Goal: Transaction & Acquisition: Purchase product/service

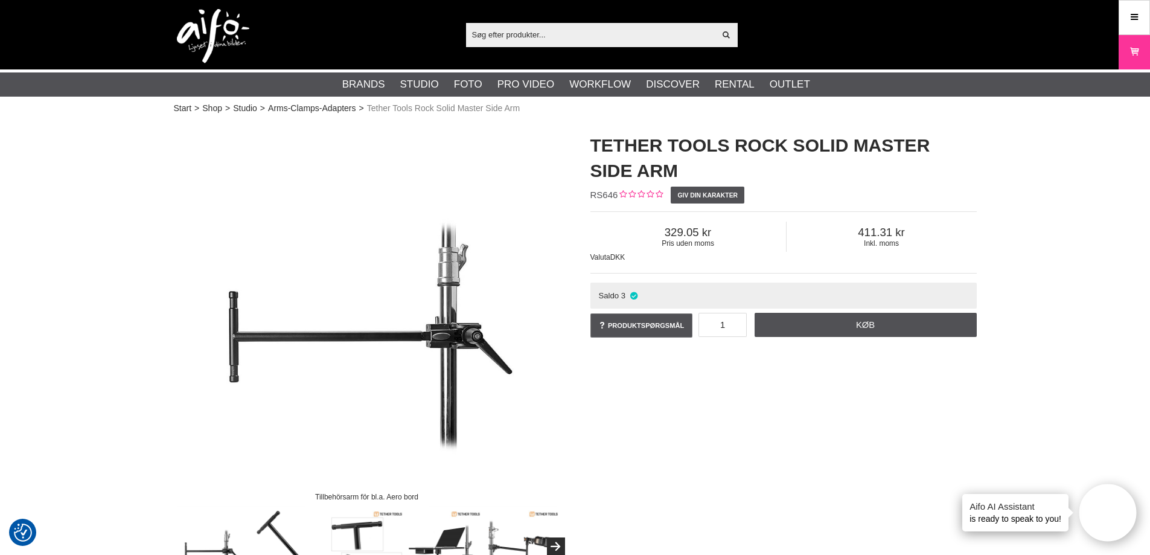
click at [630, 138] on h1 "Tether Tools Rock Solid Master Side Arm" at bounding box center [783, 158] width 386 height 51
click at [857, 238] on span "411.31" at bounding box center [882, 232] width 190 height 13
click at [844, 375] on div "Tillbehörsarm för bl.a. Aero bord Tether Tools Rock Solid Master Side Arm RS646…" at bounding box center [575, 352] width 833 height 462
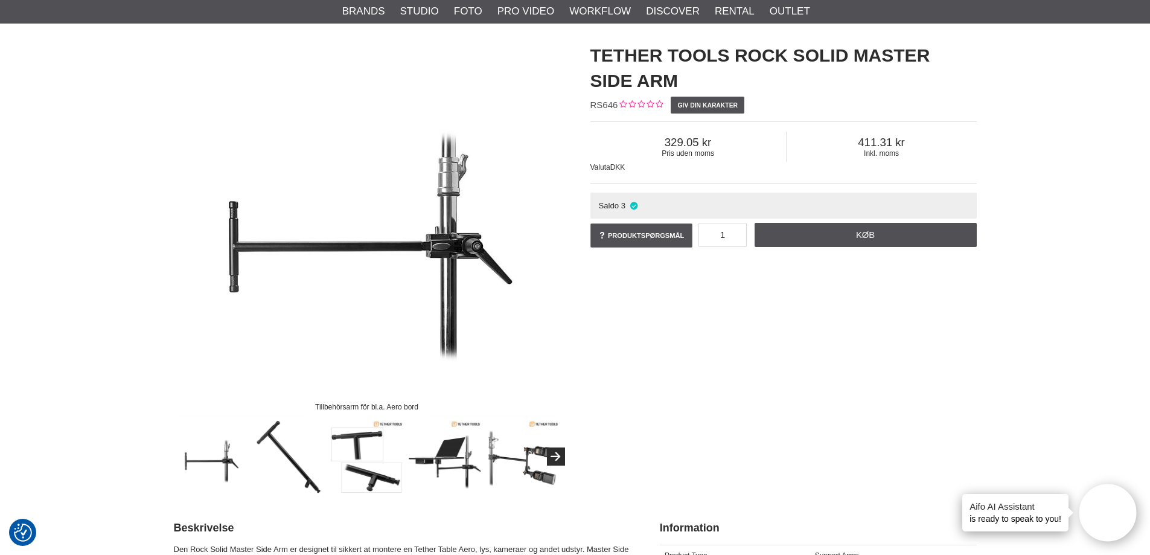
scroll to position [181, 0]
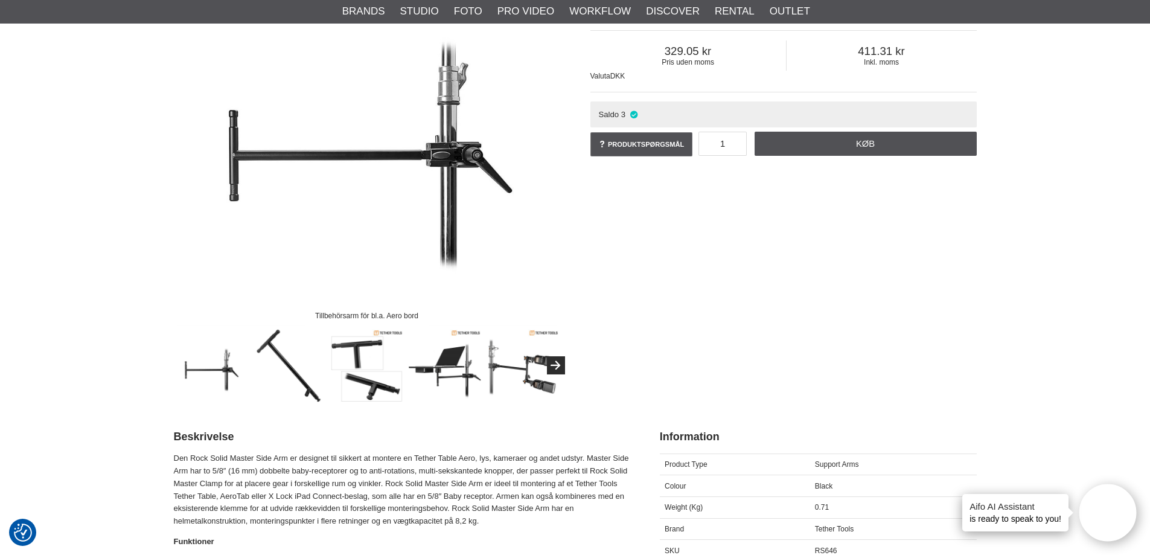
click at [806, 284] on div "Tillbehörsarm för bl.a. Aero bord Tether Tools Rock Solid Master Side Arm RS646…" at bounding box center [575, 171] width 833 height 462
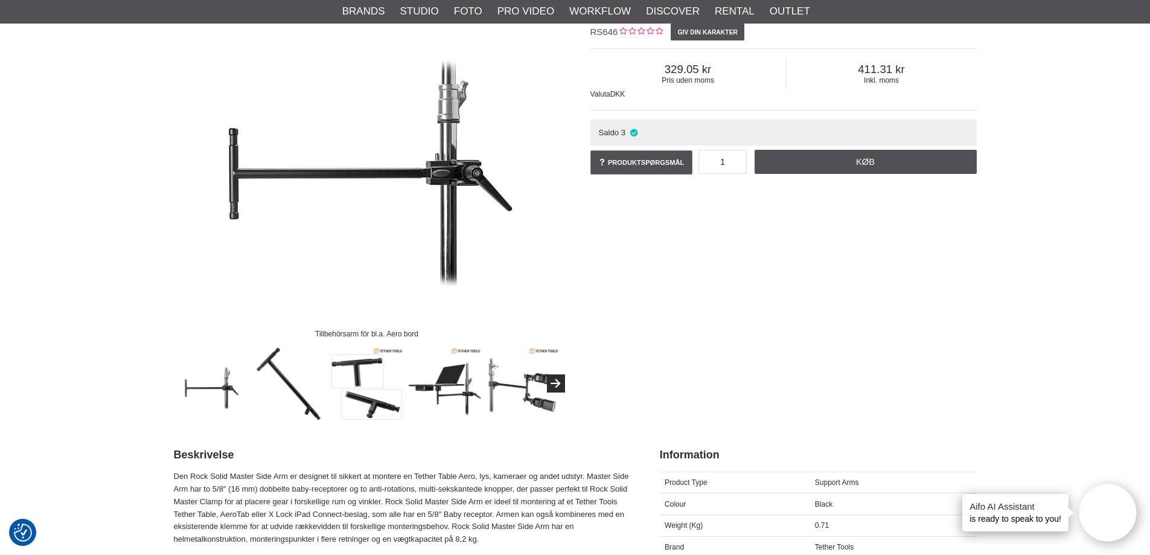
scroll to position [121, 0]
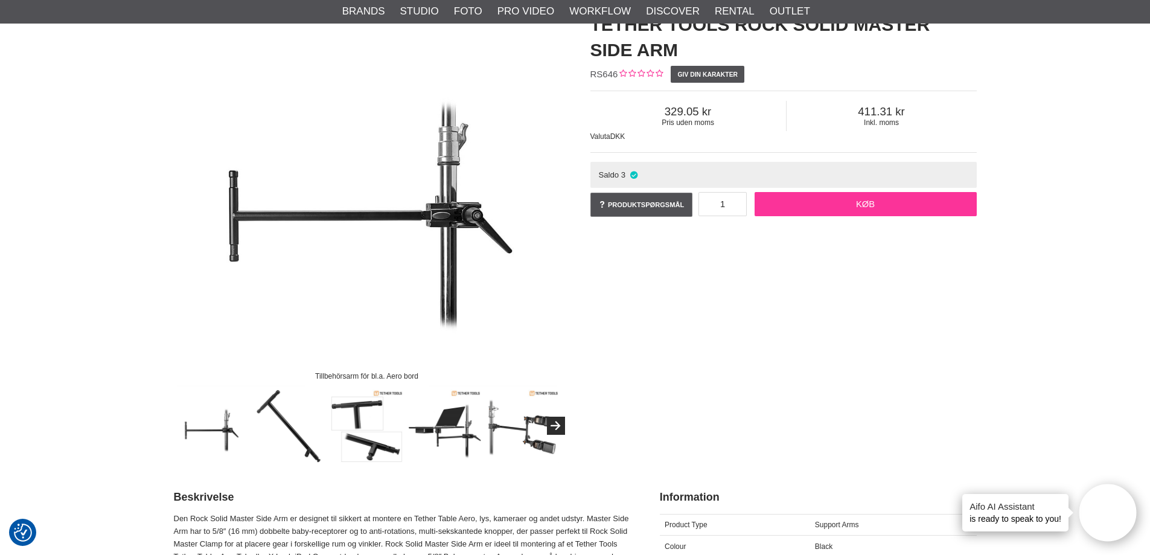
click at [852, 206] on link "Køb" at bounding box center [866, 204] width 222 height 24
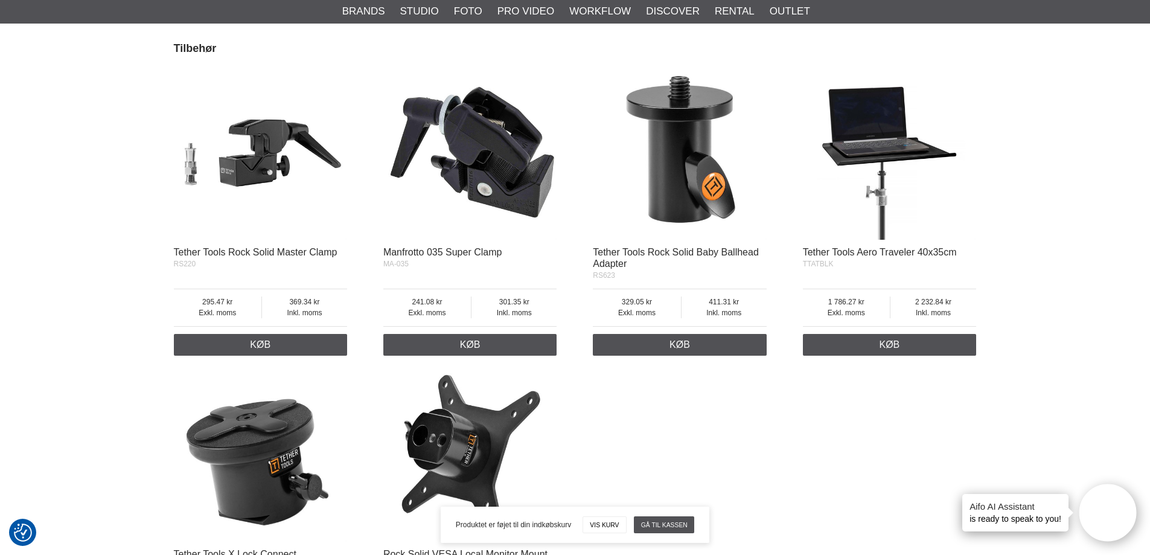
scroll to position [1087, 0]
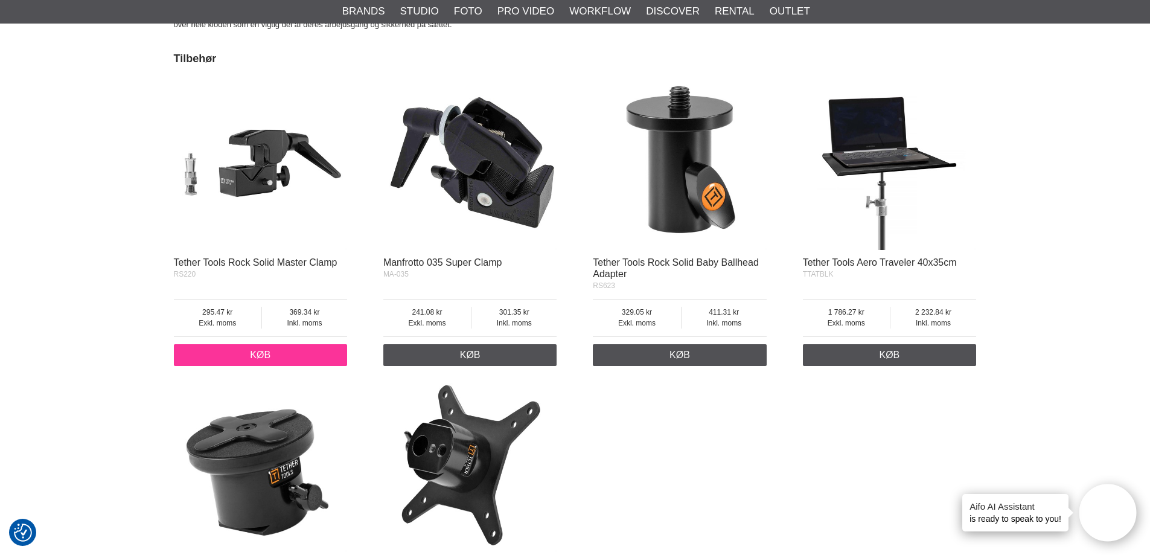
click at [240, 354] on link "Køb" at bounding box center [261, 355] width 174 height 22
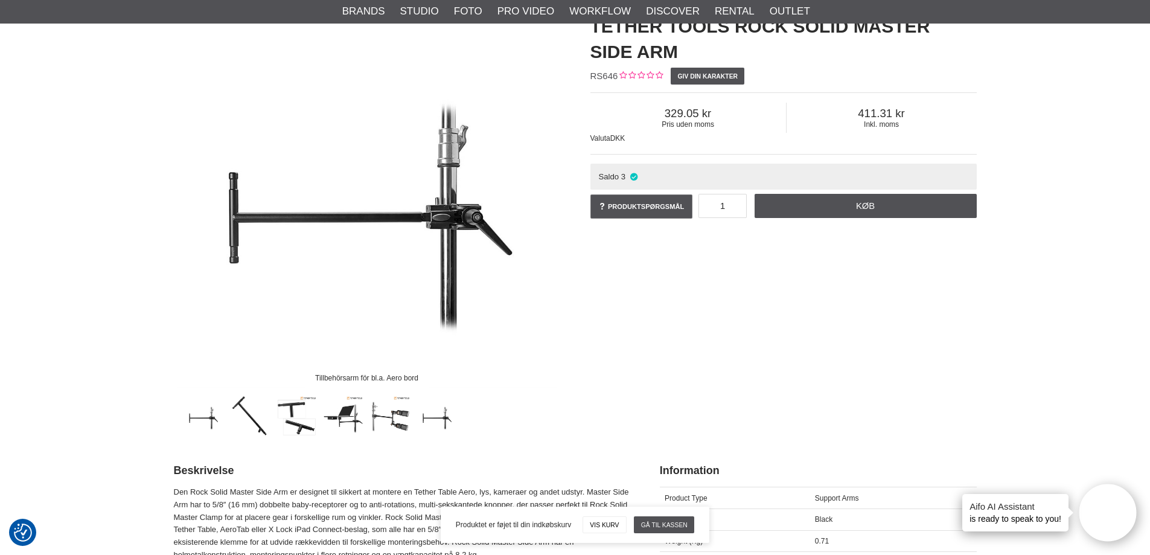
scroll to position [0, 0]
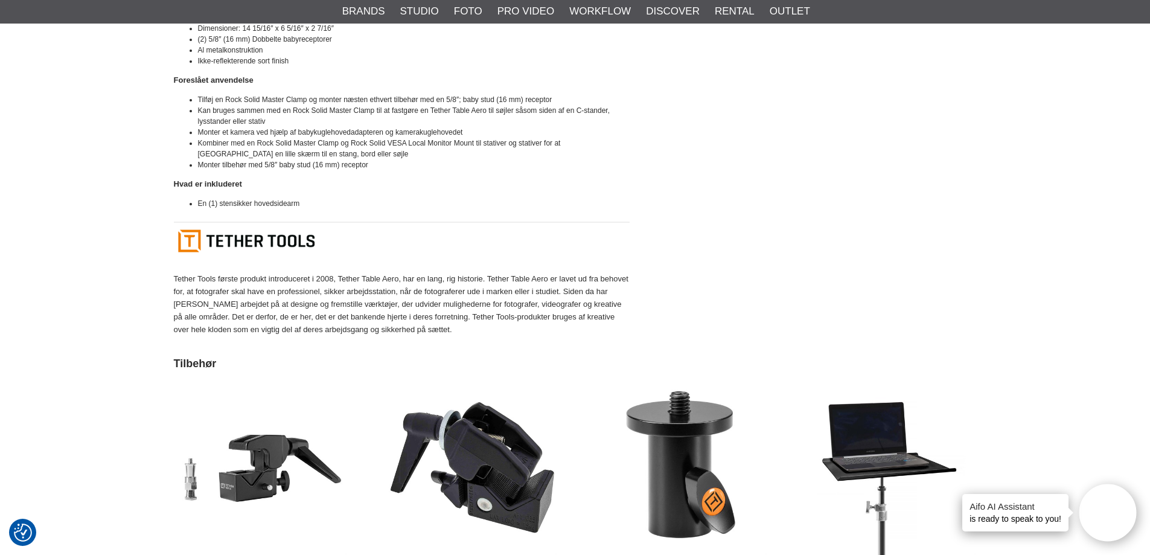
scroll to position [785, 0]
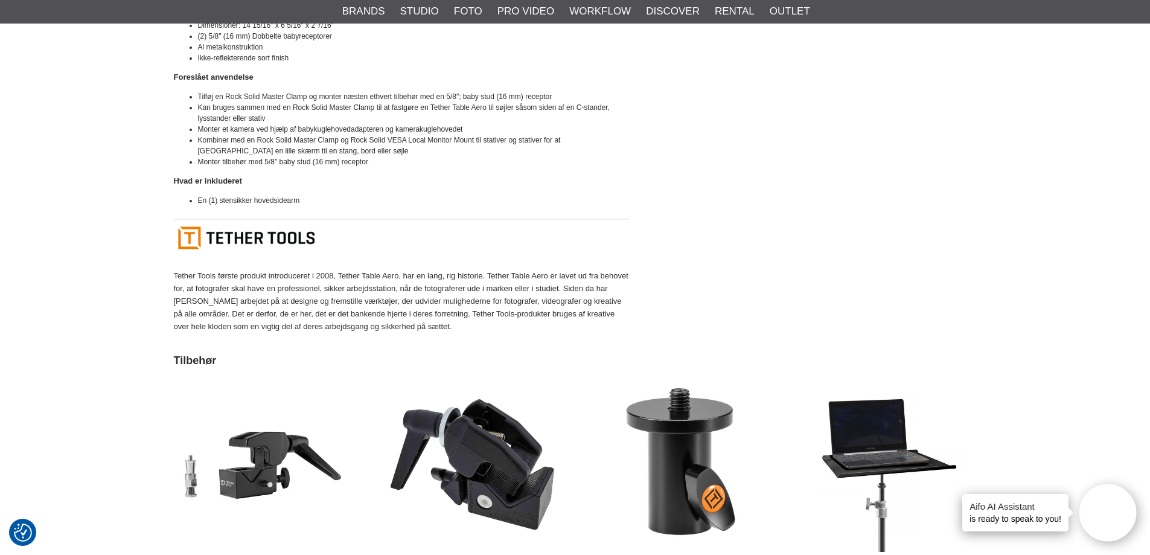
click at [484, 292] on p "Tether Tools første produkt introduceret i 2008, Tether Table Aero, har en lang…" at bounding box center [402, 301] width 456 height 63
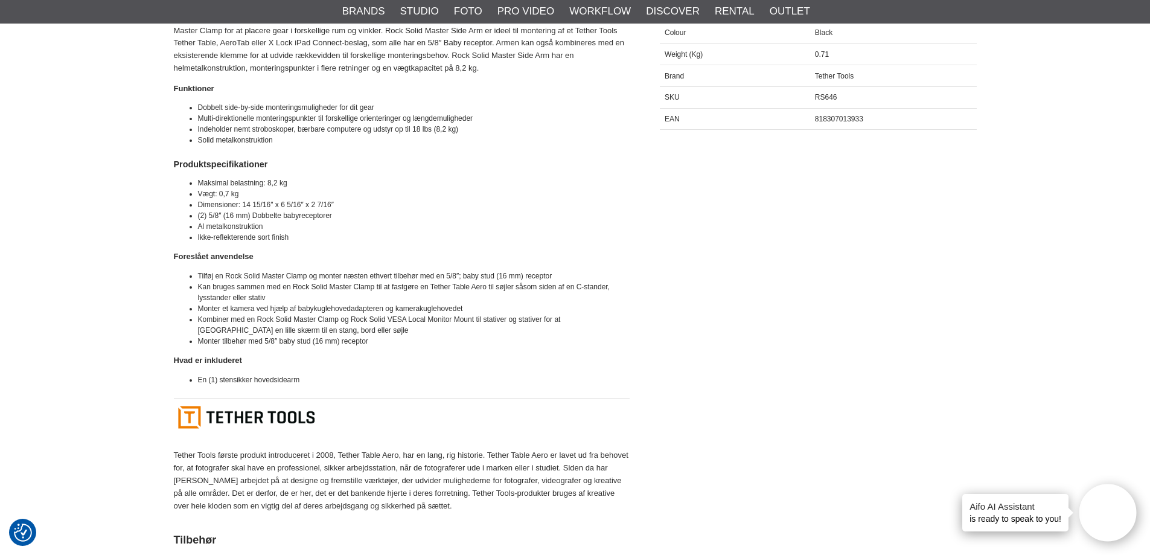
scroll to position [604, 0]
click at [377, 287] on li "Kan bruges sammen med en Rock Solid Master Clamp til at fastgøre en Tether Tabl…" at bounding box center [414, 294] width 432 height 22
click at [393, 280] on li "Tilføj en Rock Solid Master Clamp og monter næsten ethvert tilbehør med en 5/8″…" at bounding box center [414, 277] width 432 height 11
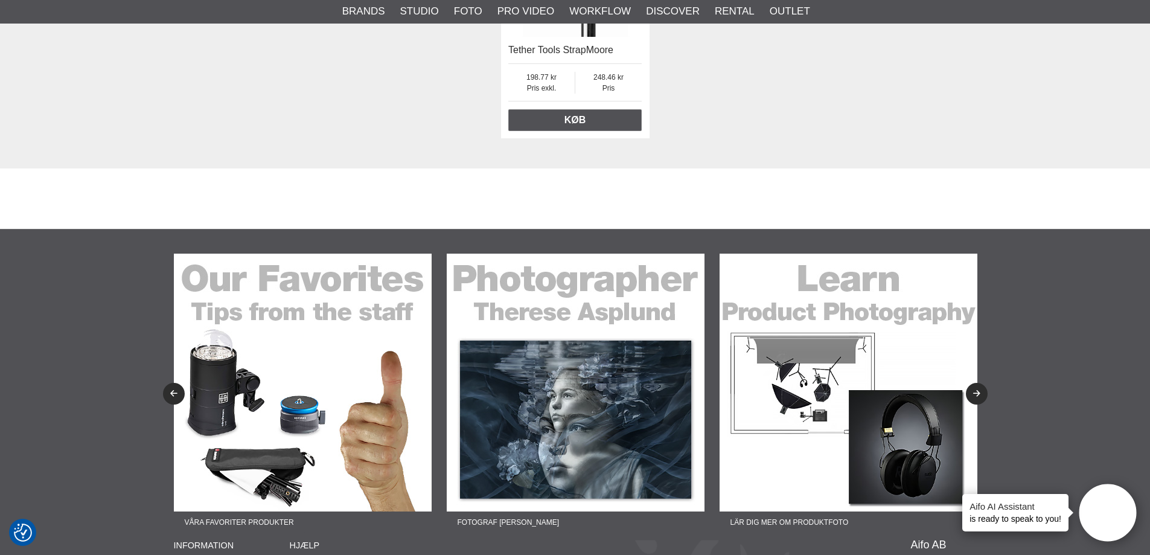
scroll to position [2333, 0]
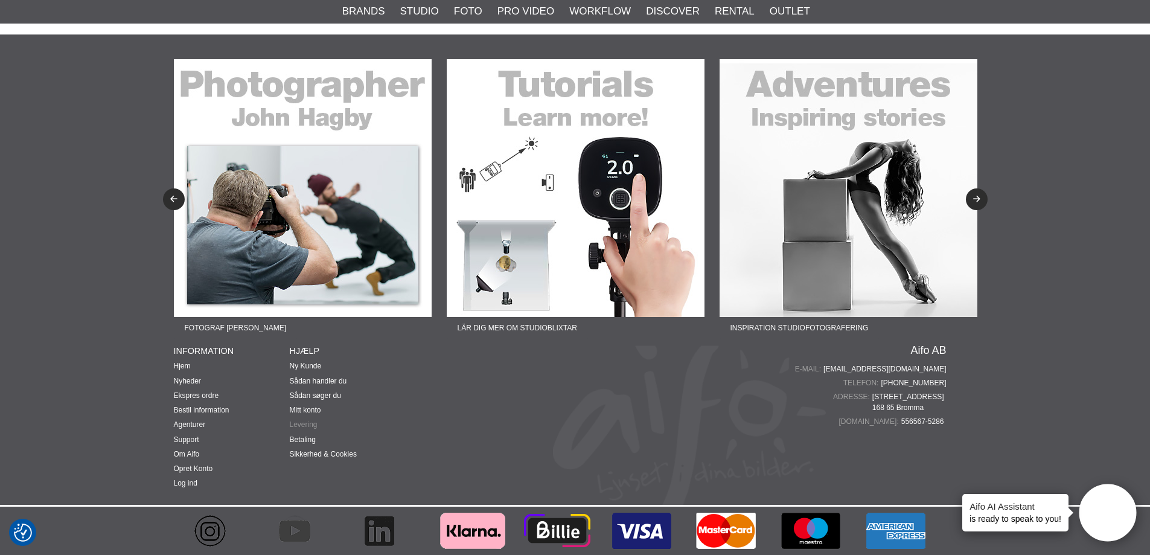
click at [300, 423] on link "Levering" at bounding box center [304, 424] width 28 height 8
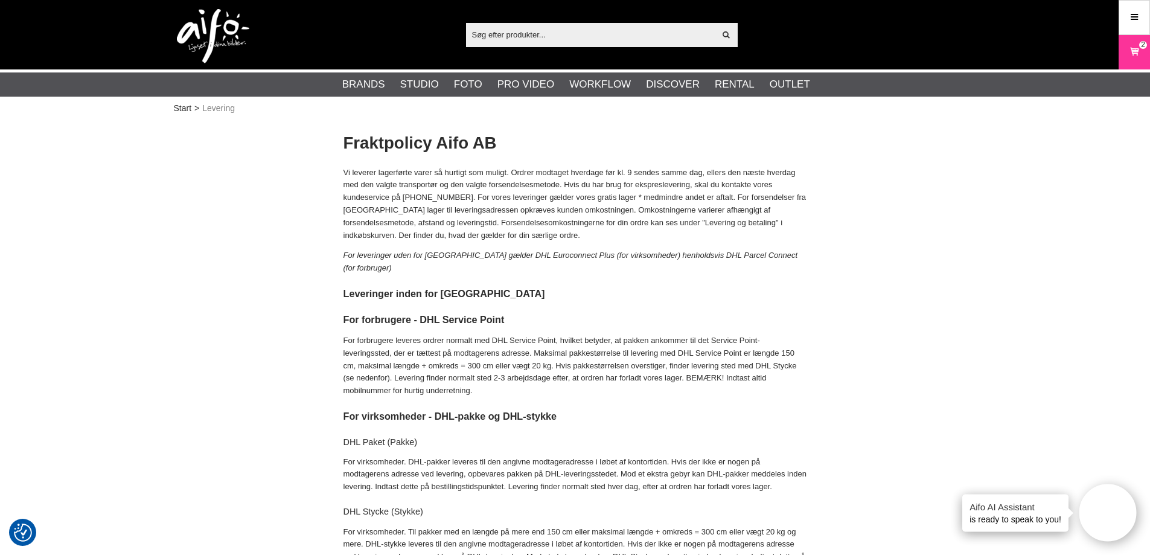
click at [459, 334] on p "For forbrugere leveres ordrer normalt med DHL Service Point, hvilket betyder, a…" at bounding box center [575, 365] width 464 height 63
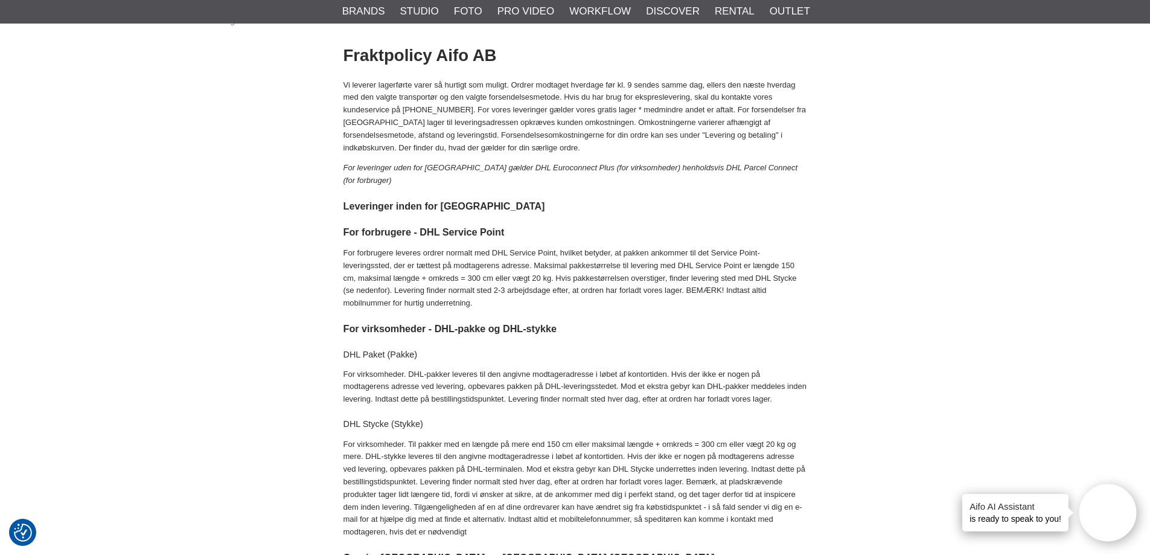
scroll to position [121, 0]
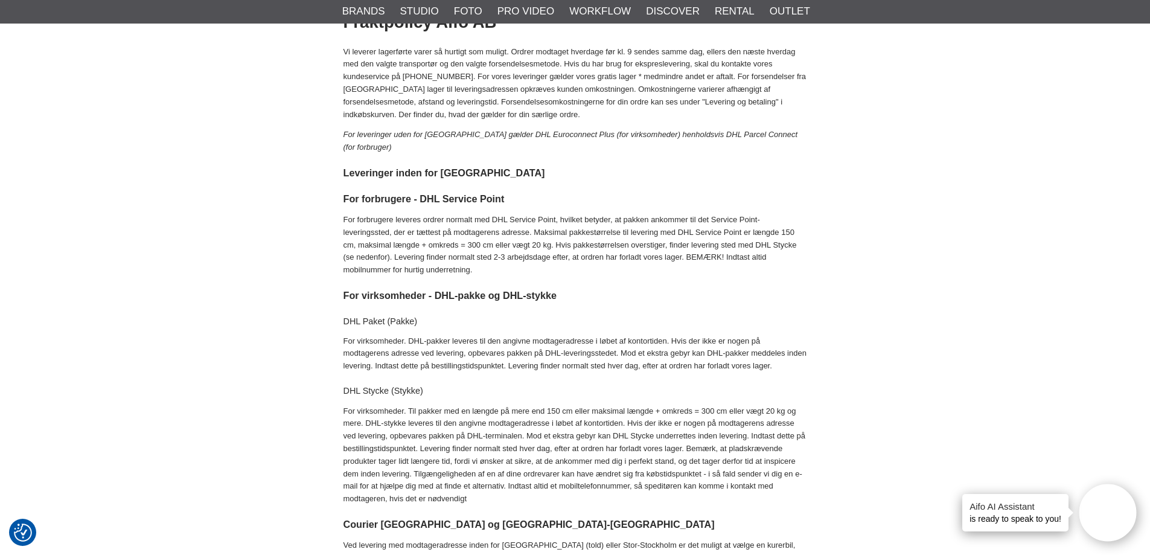
click at [523, 346] on p "For virksomheder. DHL-pakker leveres til den angivne modtageradresse i løbet af…" at bounding box center [575, 353] width 464 height 37
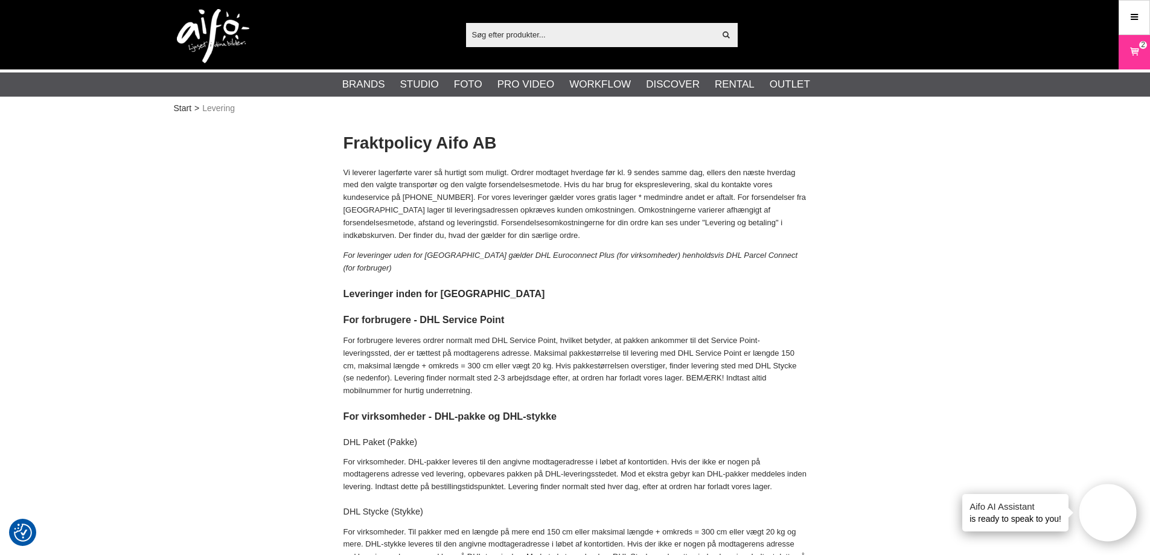
click at [511, 344] on p "For forbrugere leveres ordrer normalt med DHL Service Point, hvilket betyder, a…" at bounding box center [575, 365] width 464 height 63
click at [443, 287] on h3 "Leveringer inden for Sverige" at bounding box center [575, 294] width 464 height 14
click at [448, 251] on em "For leveringer uden for Sverige gælder DHL Euroconnect Plus (for virksomheder) …" at bounding box center [570, 262] width 455 height 22
click at [589, 254] on em "For leveringer uden for Sverige gælder DHL Euroconnect Plus (for virksomheder) …" at bounding box center [570, 262] width 455 height 22
click at [656, 254] on em "For leveringer uden for Sverige gælder DHL Euroconnect Plus (for virksomheder) …" at bounding box center [570, 262] width 455 height 22
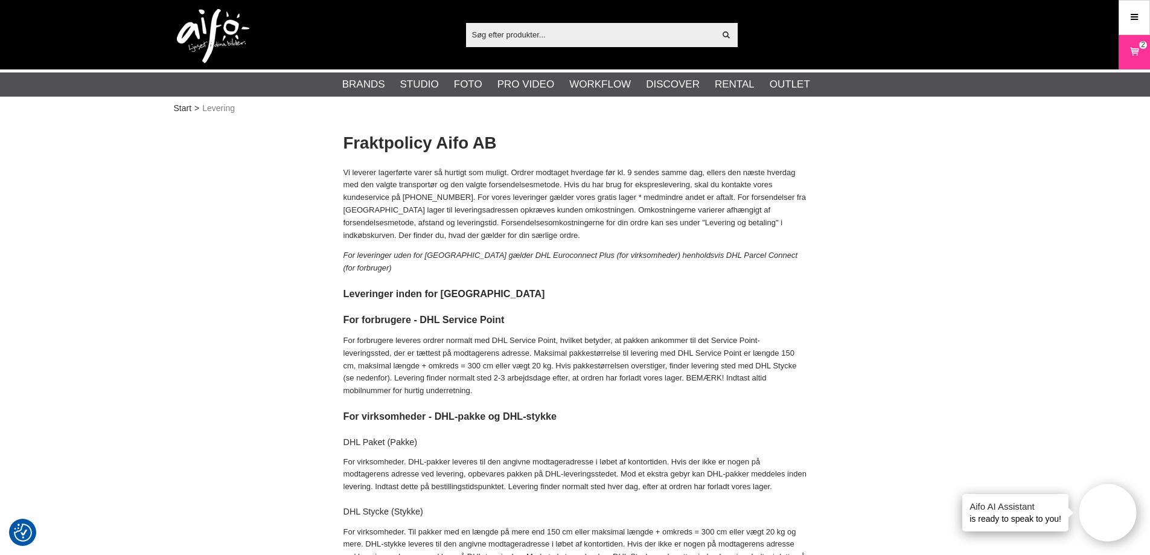
click at [747, 254] on em "For leveringer uden for Sverige gælder DHL Euroconnect Plus (for virksomheder) …" at bounding box center [570, 262] width 455 height 22
click at [787, 253] on em "For leveringer uden for Sverige gælder DHL Euroconnect Plus (for virksomheder) …" at bounding box center [570, 262] width 455 height 22
click at [685, 219] on p "Vi leverer lagerførte varer så hurtigt som muligt. Ordrer modtaget hverdage før…" at bounding box center [575, 204] width 464 height 75
click at [481, 253] on em "For leveringer uden for Sverige gælder DHL Euroconnect Plus (for virksomheder) …" at bounding box center [570, 262] width 455 height 22
click at [612, 221] on p "Vi leverer lagerførte varer så hurtigt som muligt. Ordrer modtaget hverdage før…" at bounding box center [575, 204] width 464 height 75
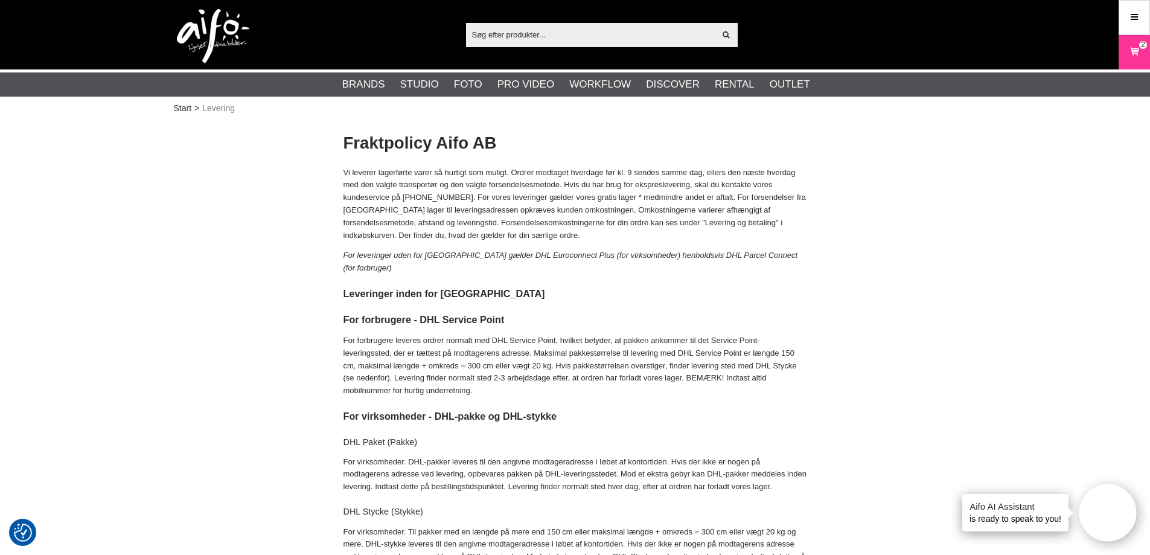
click at [629, 218] on p "Vi leverer lagerførte varer så hurtigt som muligt. Ordrer modtaget hverdage før…" at bounding box center [575, 204] width 464 height 75
click at [637, 203] on p "Vi leverer lagerførte varer så hurtigt som muligt. Ordrer modtaget hverdage før…" at bounding box center [575, 204] width 464 height 75
click at [703, 193] on p "Vi leverer lagerførte varer så hurtigt som muligt. Ordrer modtaget hverdage før…" at bounding box center [575, 204] width 464 height 75
click at [1143, 51] on link "Kurv 2" at bounding box center [1134, 52] width 30 height 28
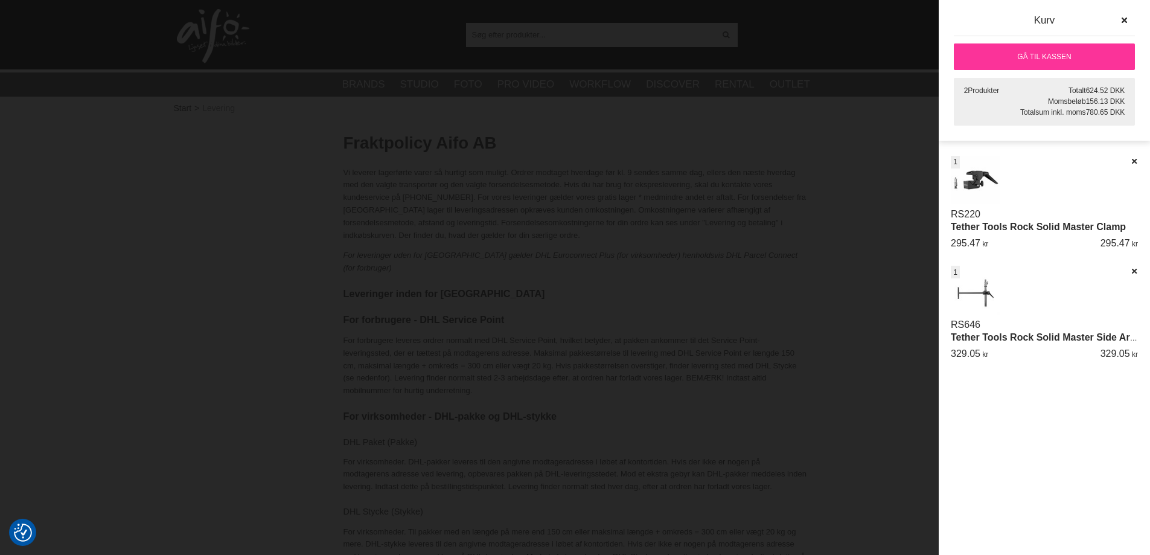
click at [1040, 60] on link "Gå til kassen" at bounding box center [1044, 56] width 181 height 27
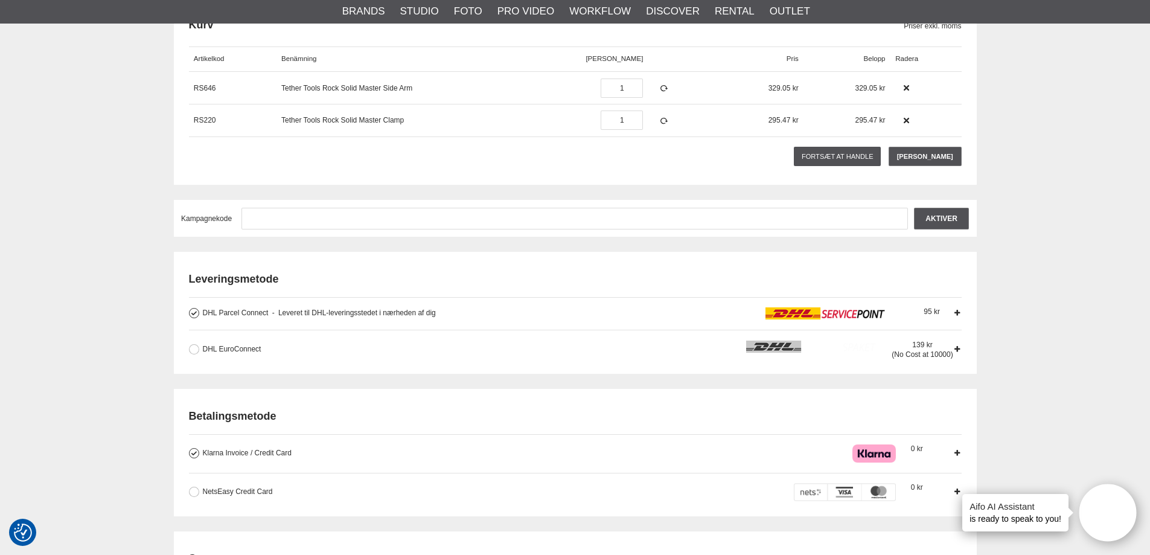
scroll to position [181, 0]
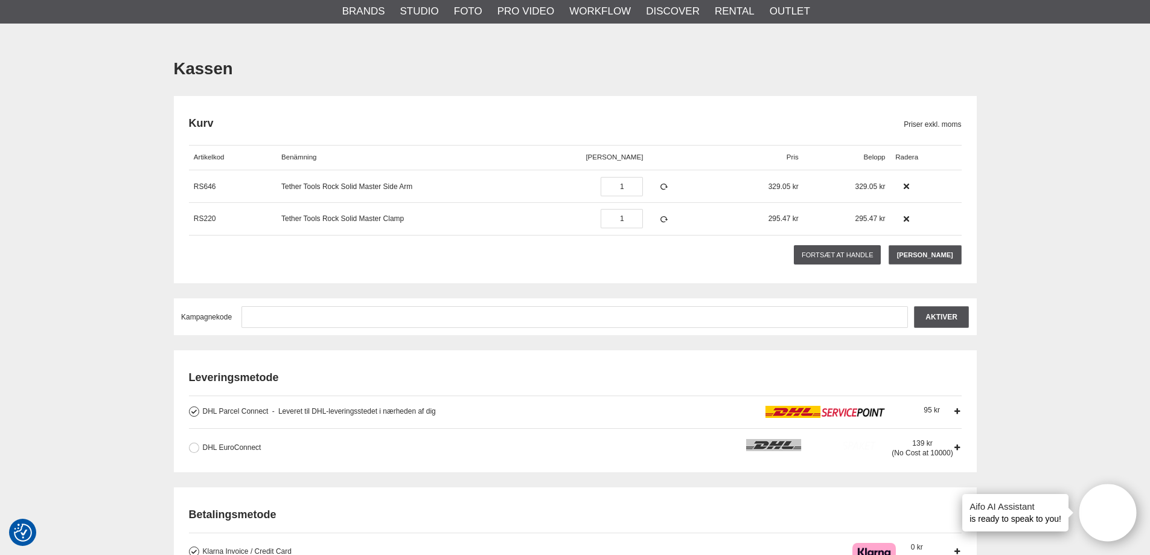
scroll to position [60, 0]
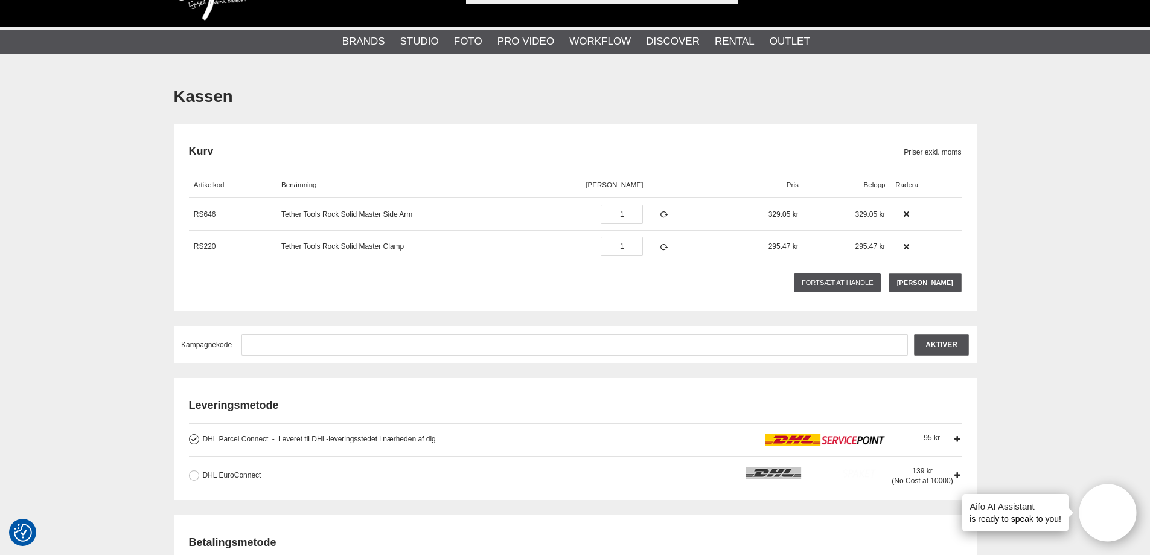
scroll to position [0, 0]
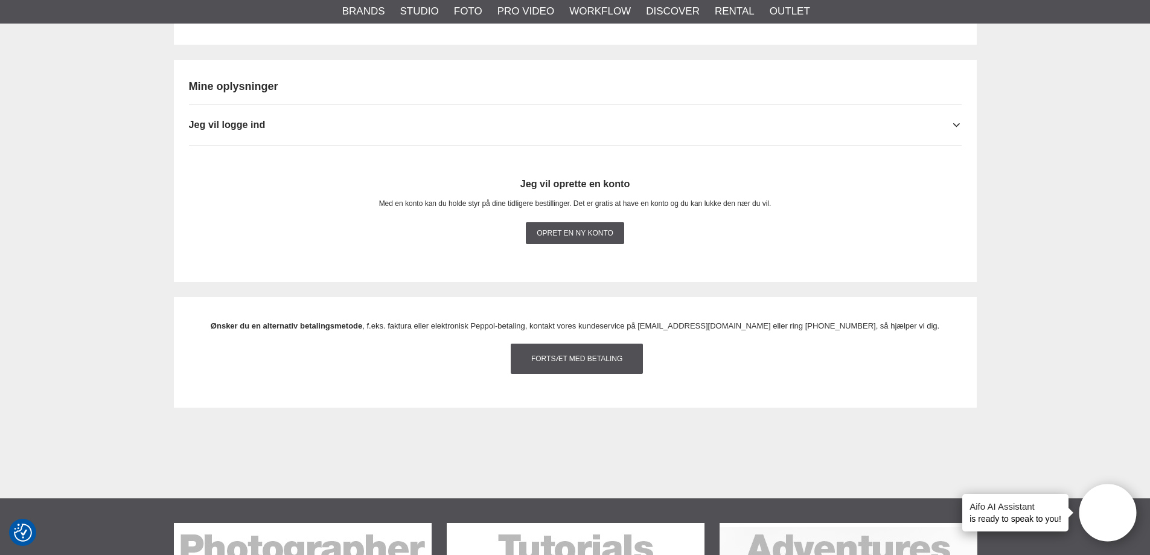
scroll to position [1147, 0]
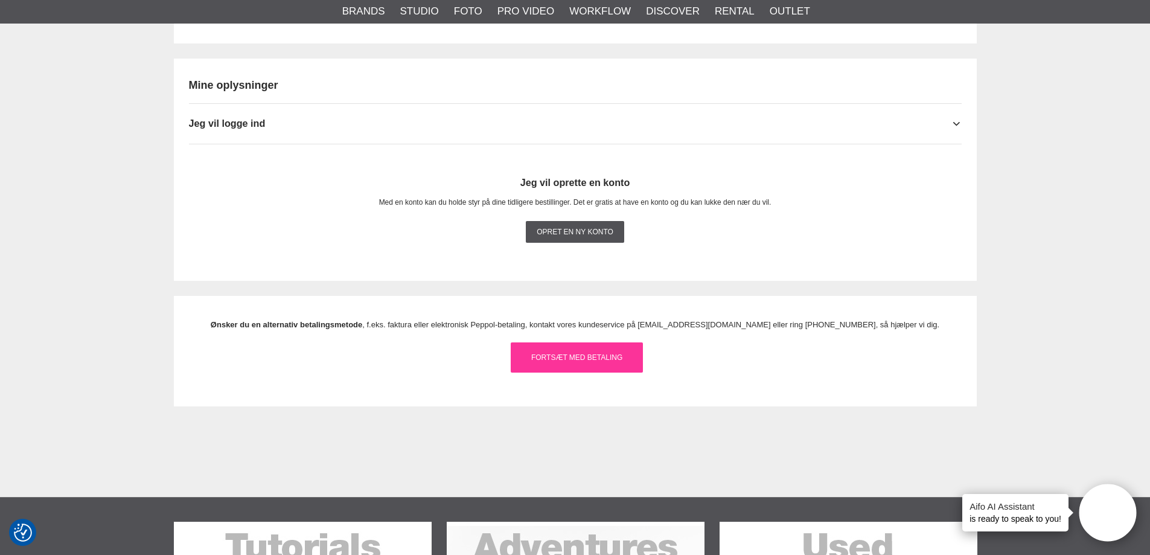
click at [601, 354] on link "Fortsæt med betaling" at bounding box center [577, 357] width 132 height 30
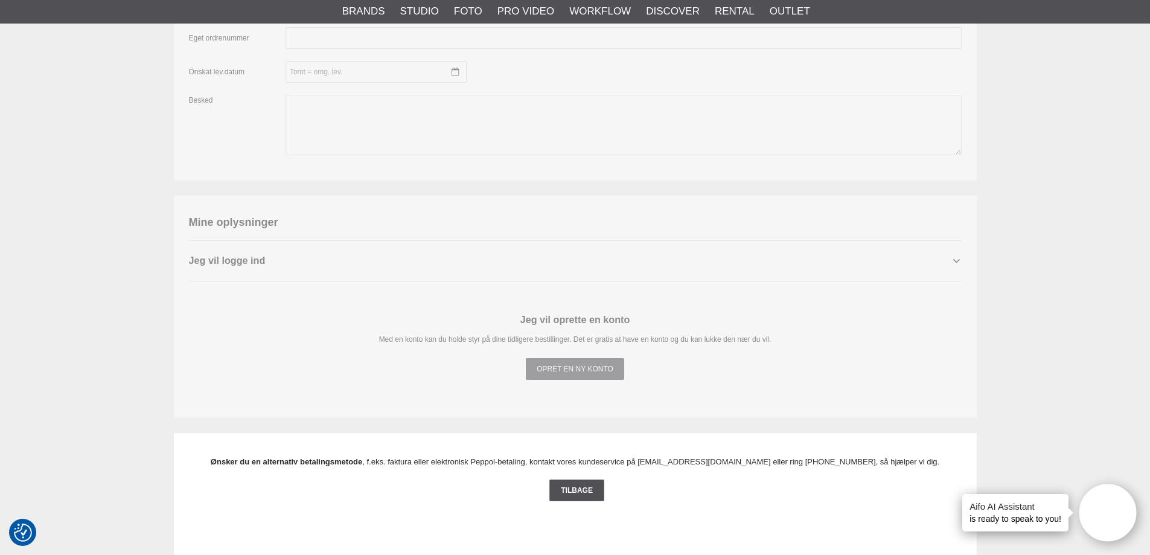
scroll to position [1087, 0]
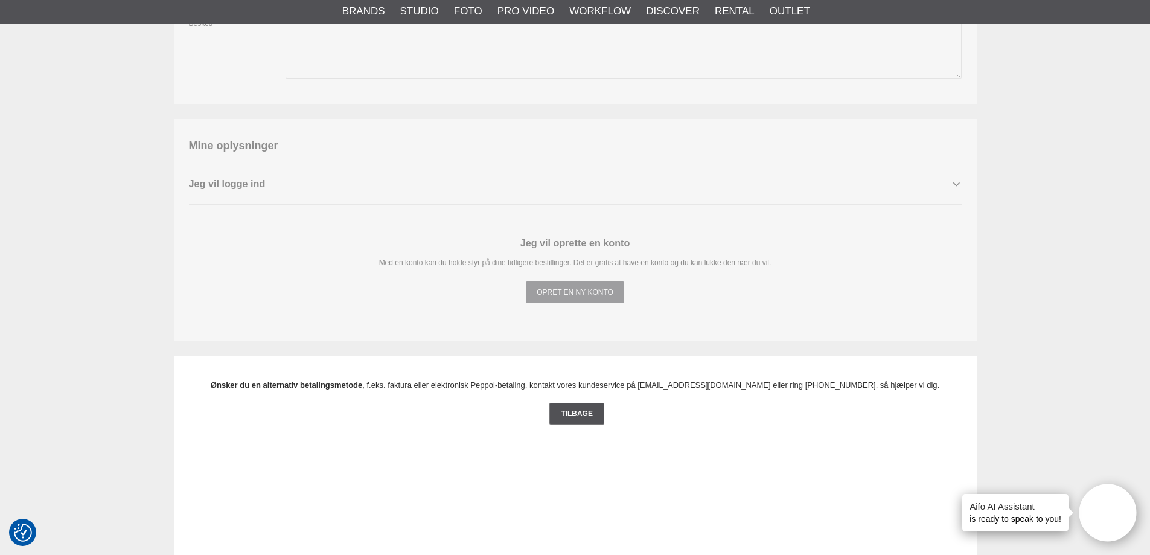
click at [996, 285] on div "Kassen Kurv Priser exkl. moms Artikelkod Benämning Antal Pris Rabatt Belopp Rad…" at bounding box center [575, 252] width 1150 height 2442
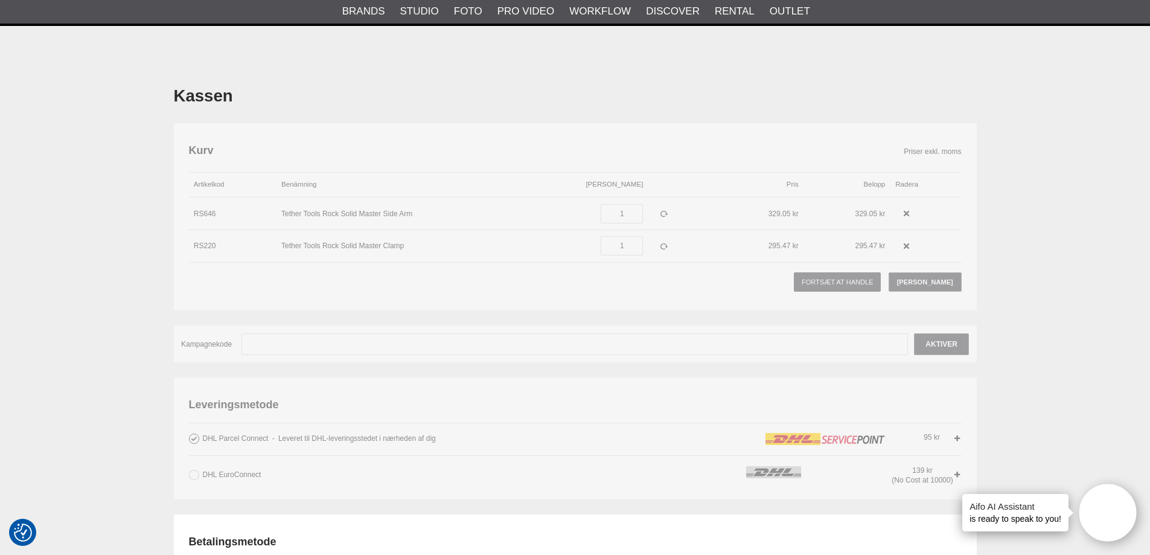
scroll to position [0, 0]
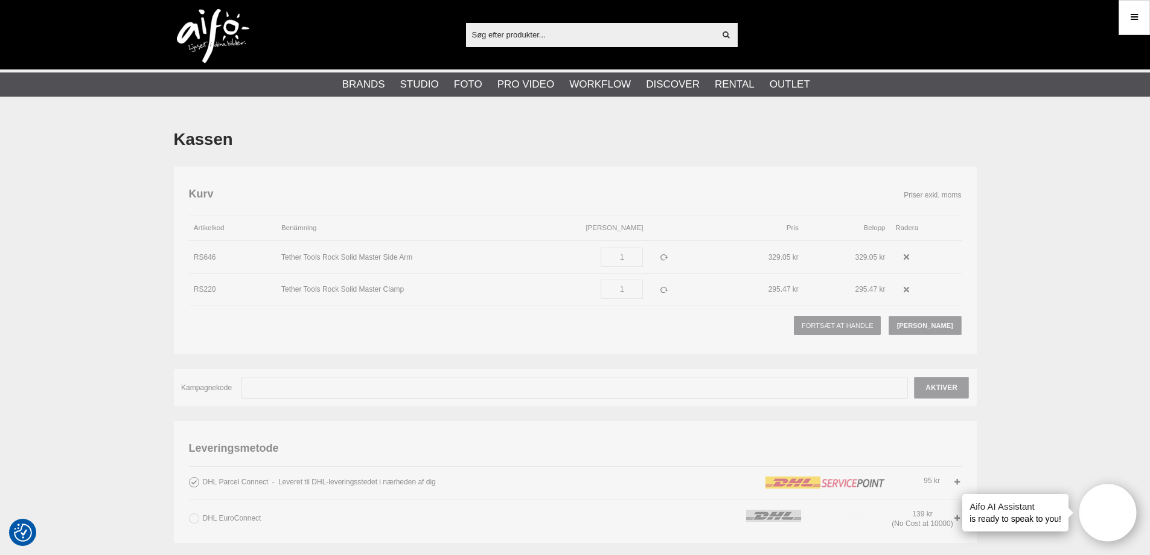
drag, startPoint x: 621, startPoint y: 346, endPoint x: 615, endPoint y: 343, distance: 7.0
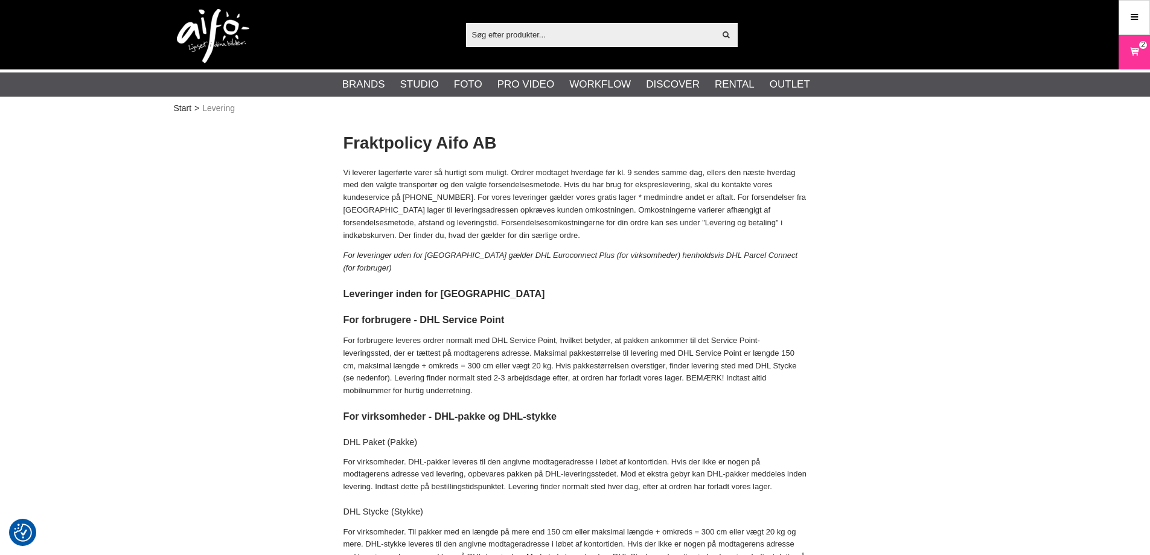
click at [476, 225] on p "Vi leverer lagerførte varer så hurtigt som muligt. Ordrer modtaget hverdage før…" at bounding box center [575, 204] width 464 height 75
click at [1130, 50] on icon at bounding box center [1134, 51] width 12 height 13
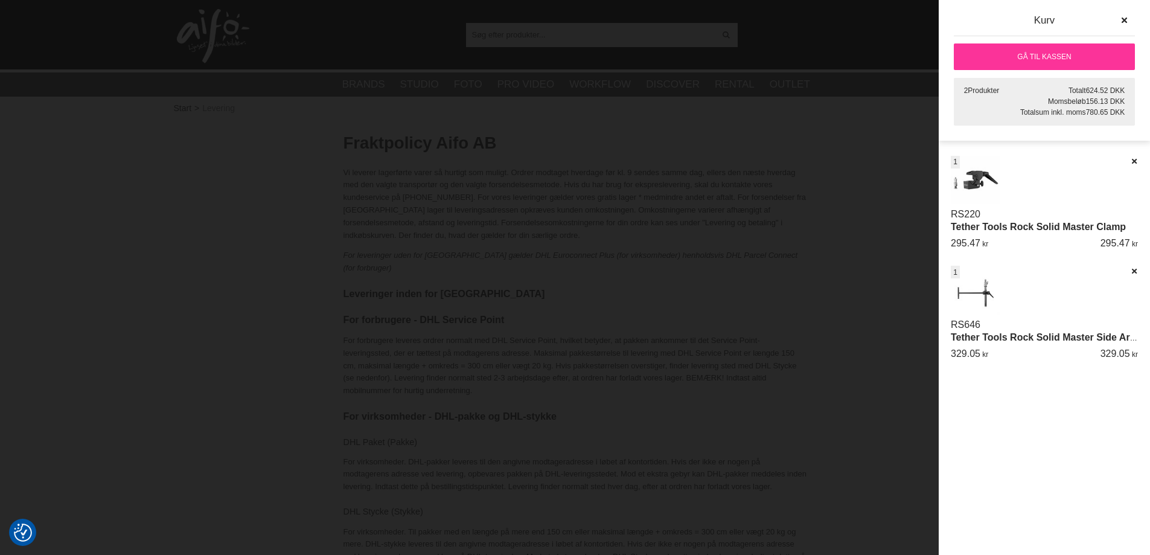
click at [1003, 228] on link "Tether Tools Rock Solid Master Clamp" at bounding box center [1038, 227] width 175 height 10
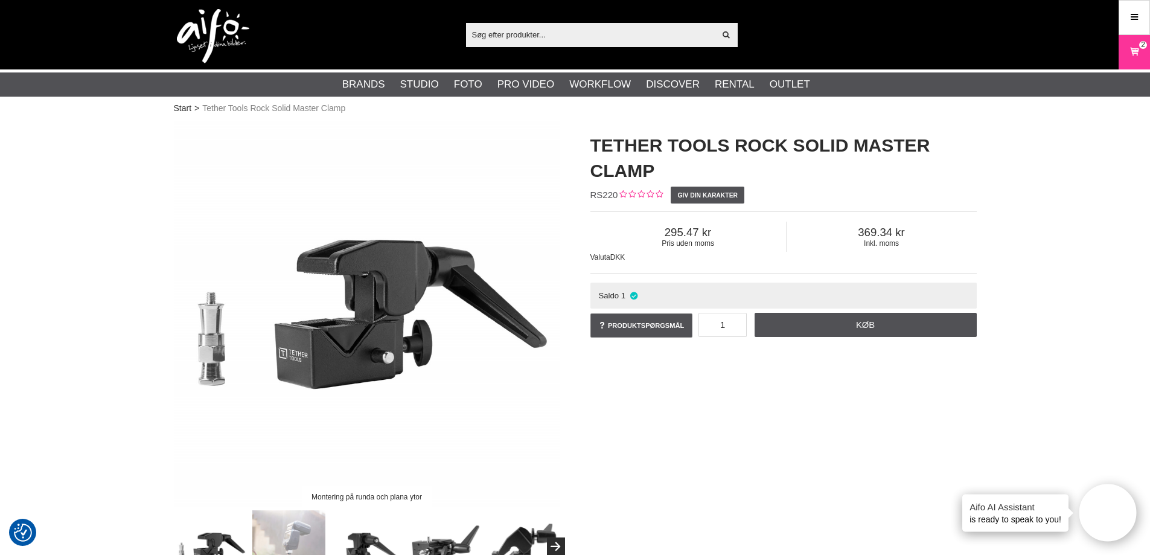
click at [784, 383] on div "Montering på runda och plana ytor Tether Tools Rock Solid Master Clamp RS220 Gi…" at bounding box center [575, 352] width 833 height 462
click at [1131, 46] on icon at bounding box center [1134, 51] width 12 height 13
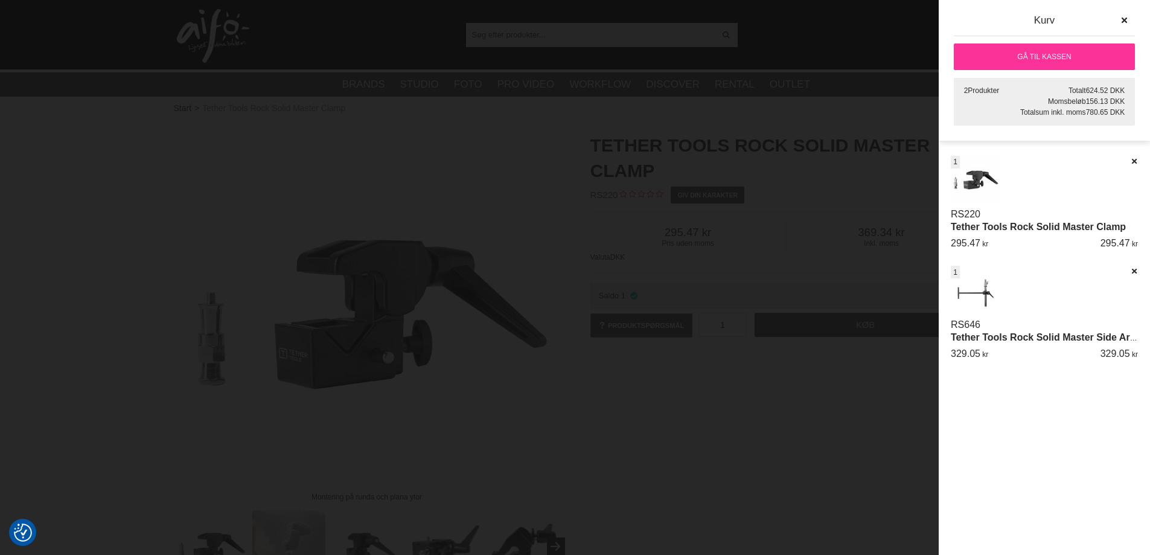
click at [1031, 336] on link "Tether Tools Rock Solid Master Side Arm" at bounding box center [1045, 337] width 188 height 10
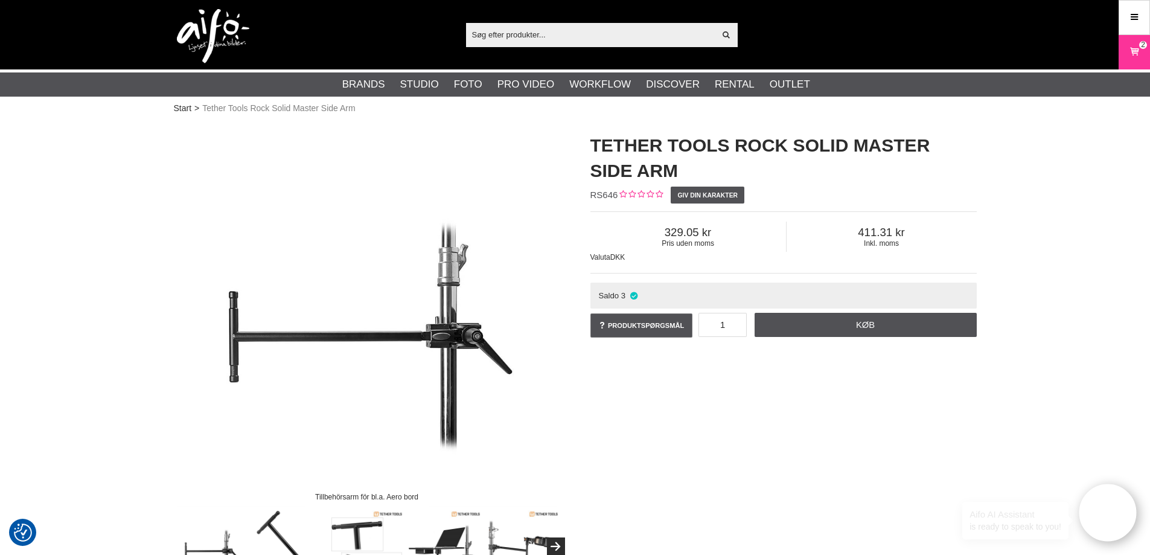
click at [660, 403] on div "Tillbehörsarm för bl.a. Aero bord Tether Tools Rock Solid Master Side Arm RS646…" at bounding box center [575, 352] width 833 height 462
click at [1131, 46] on icon at bounding box center [1134, 51] width 12 height 13
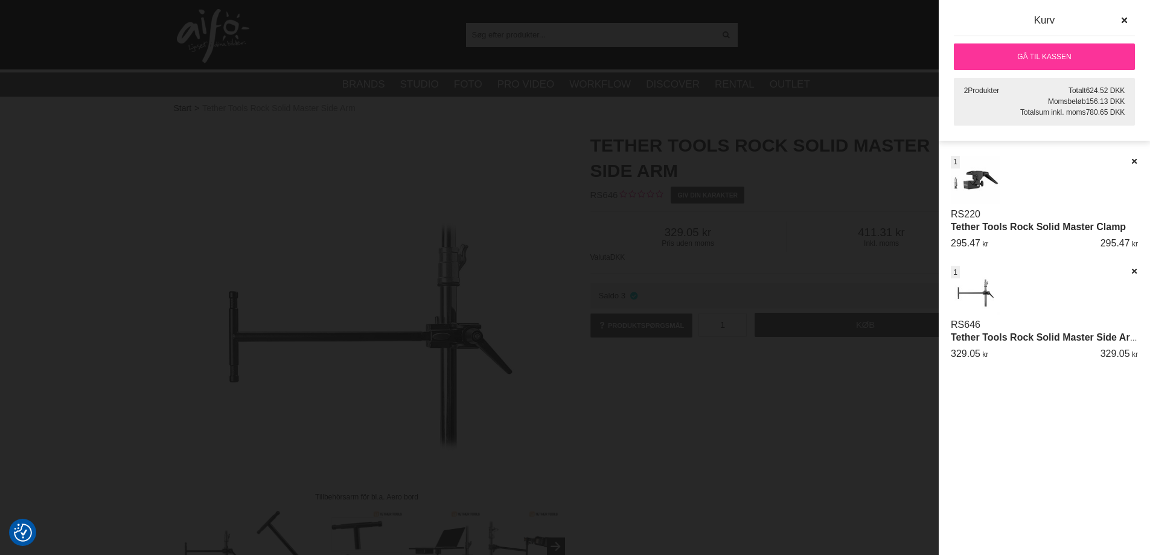
click at [1046, 58] on link "Gå til kassen" at bounding box center [1044, 56] width 181 height 27
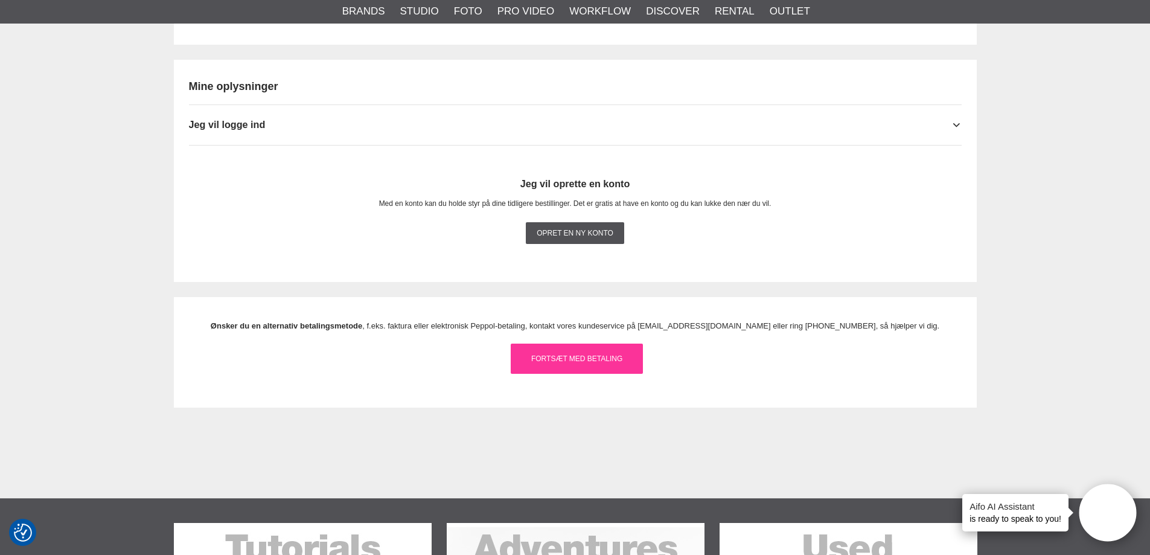
scroll to position [1147, 0]
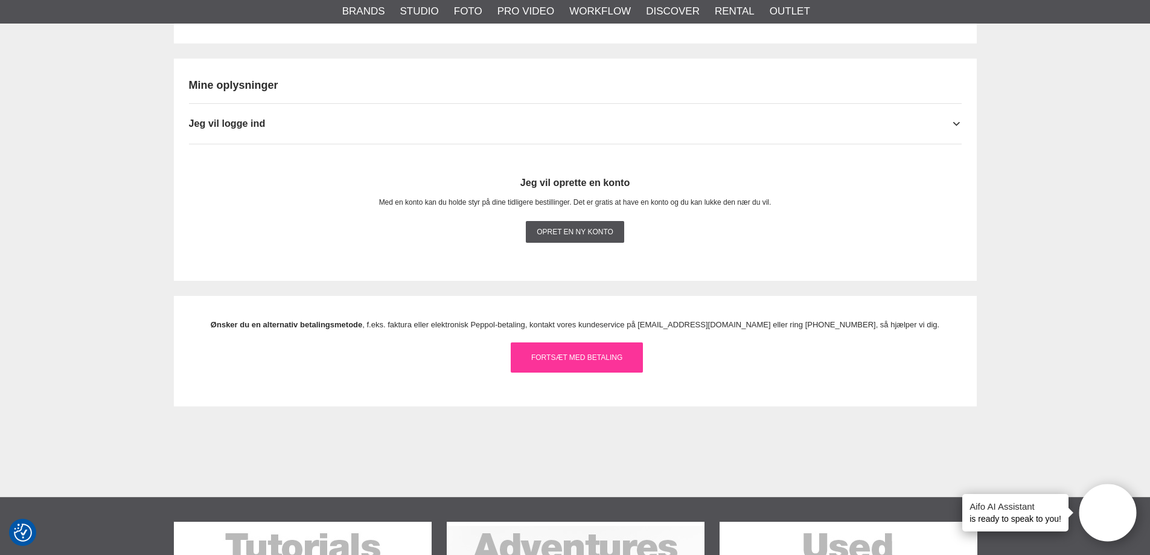
click at [599, 360] on link "Fortsæt med betaling" at bounding box center [577, 357] width 132 height 30
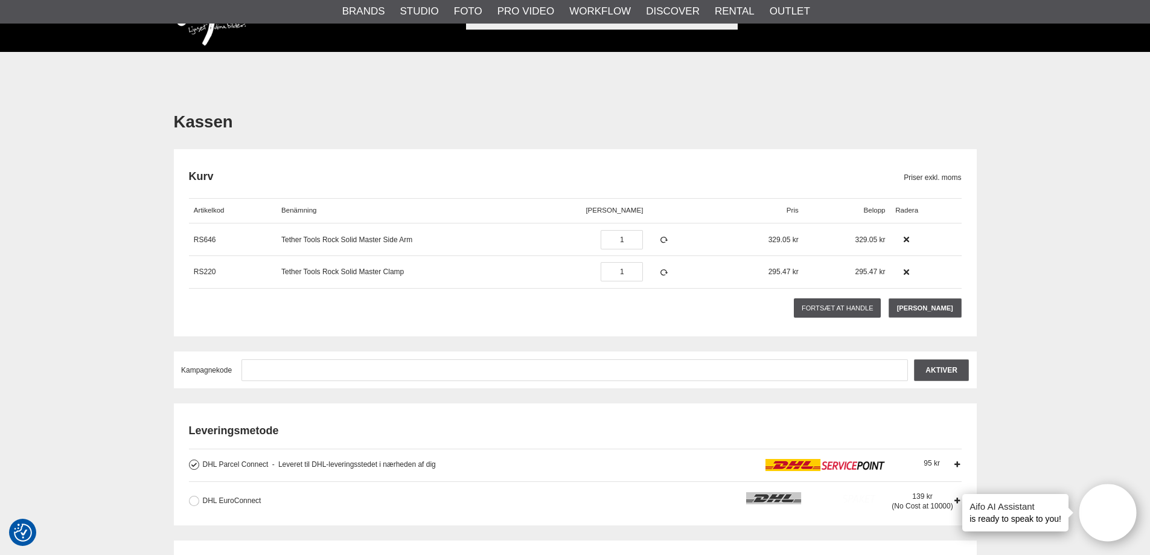
scroll to position [0, 0]
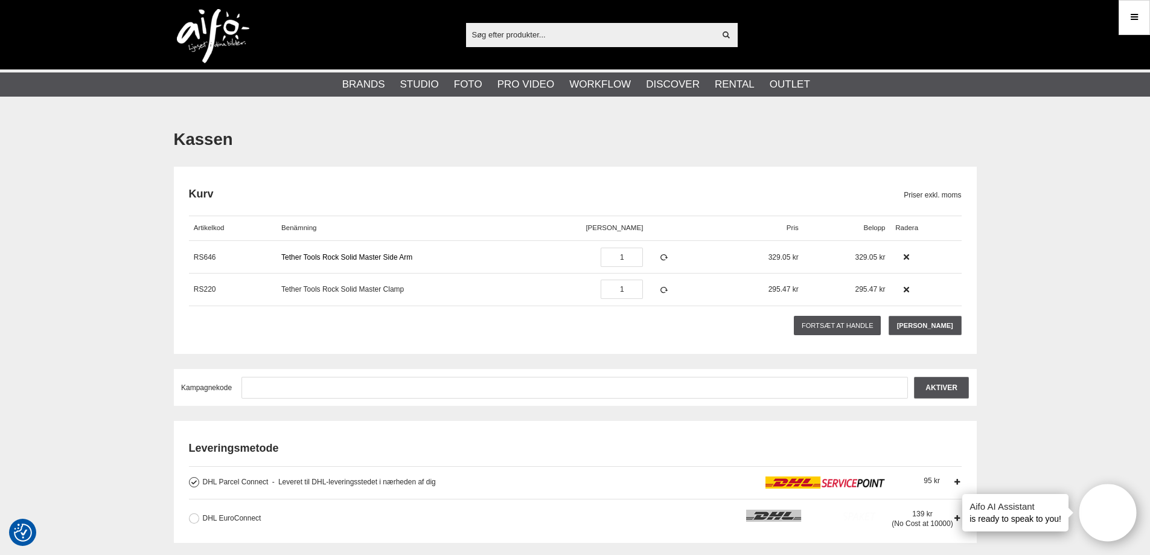
click at [337, 254] on link "Tether Tools Rock Solid Master Side Arm" at bounding box center [346, 257] width 131 height 8
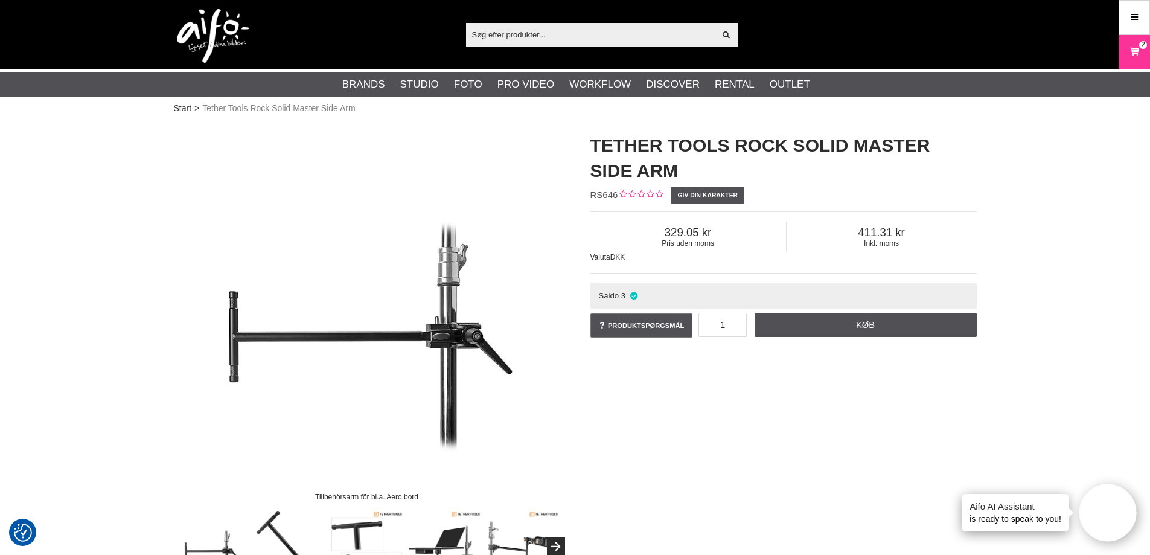
drag, startPoint x: 567, startPoint y: 285, endPoint x: 560, endPoint y: 275, distance: 12.1
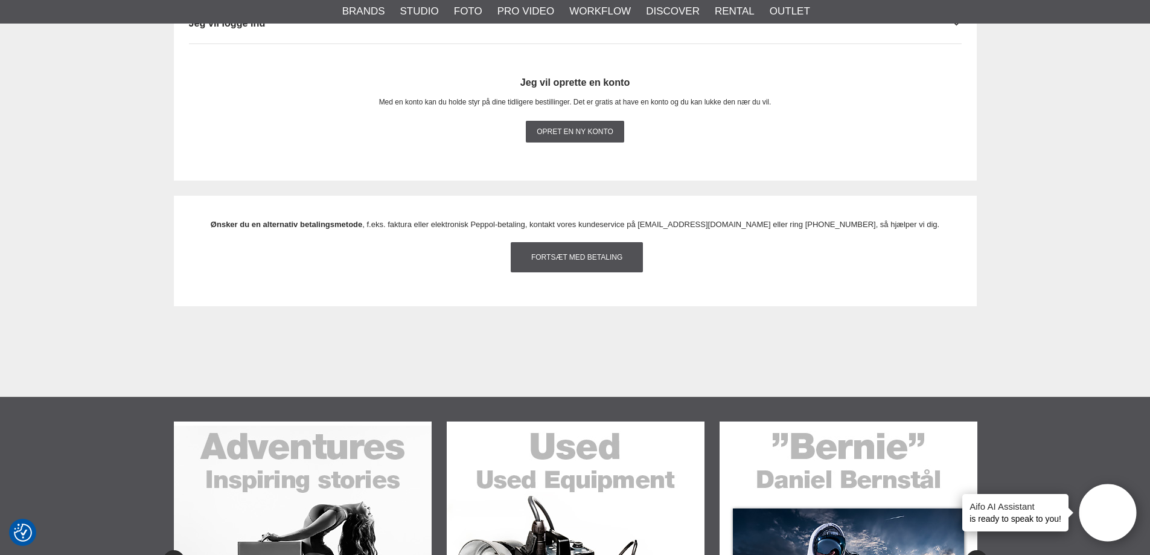
scroll to position [1147, 0]
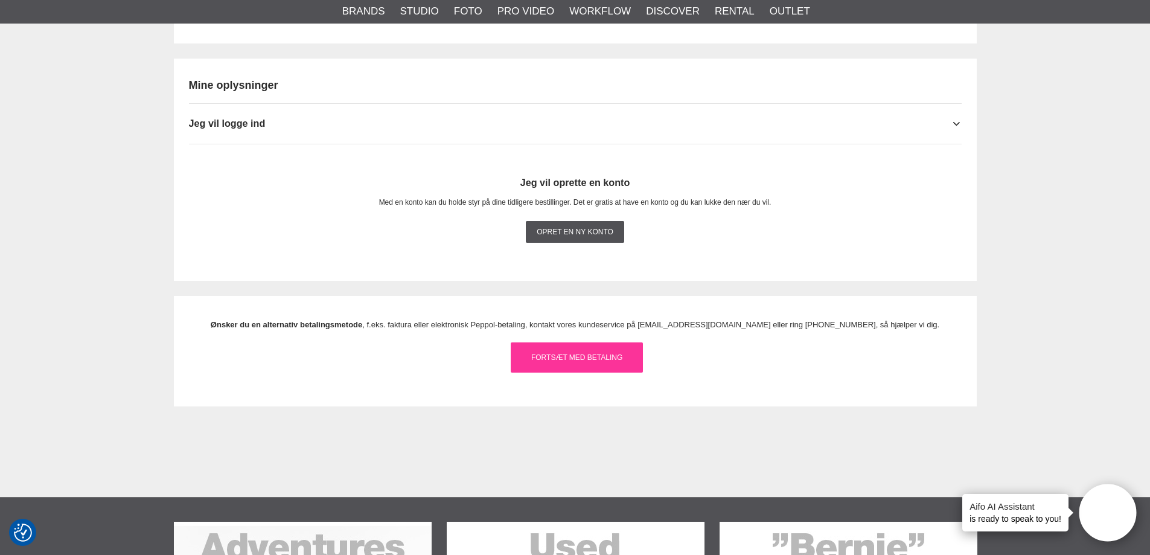
click at [580, 360] on link "Fortsæt med betaling" at bounding box center [577, 357] width 132 height 30
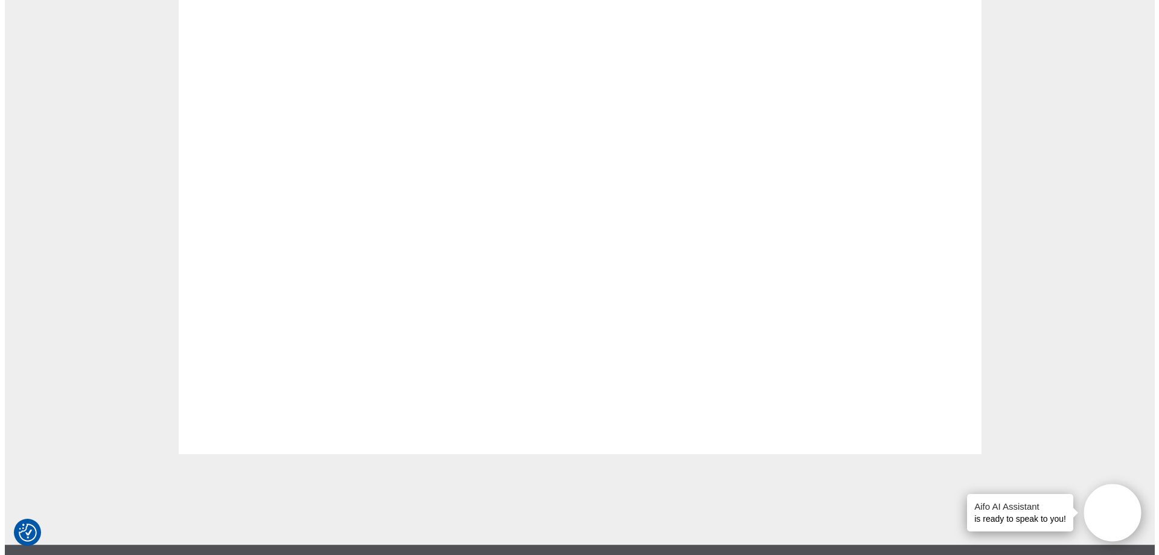
scroll to position [0, 0]
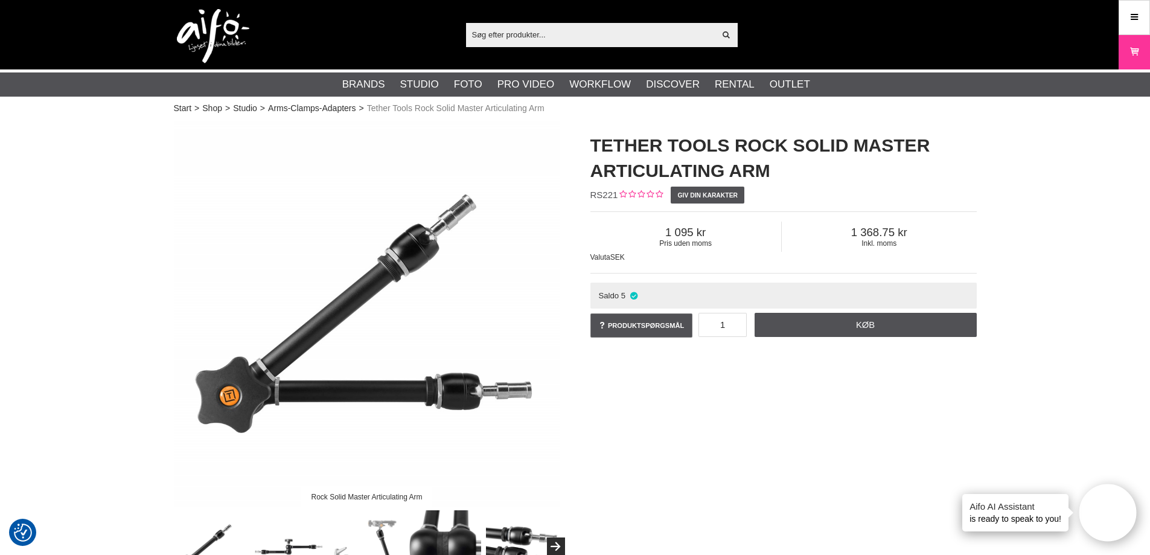
click at [612, 31] on input "text" at bounding box center [590, 34] width 249 height 18
paste input "Rock Solid Master Articulating Arm + Clamp Mounting Bundle"
type input "Rock Solid Master Articulating Arm + Clamp Mounting Bundle"
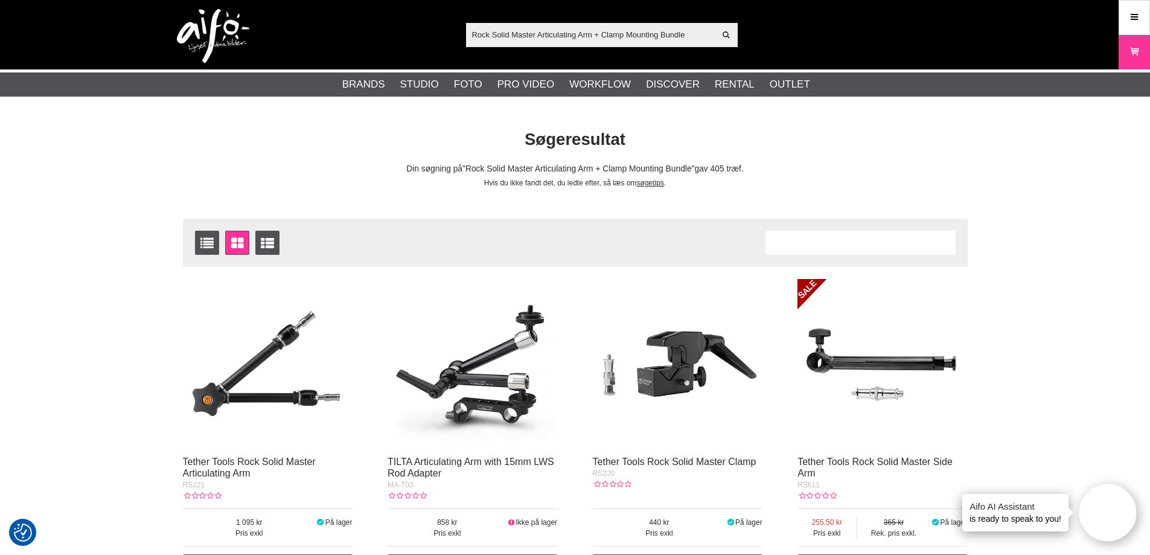
click at [678, 353] on img at bounding box center [678, 364] width 170 height 170
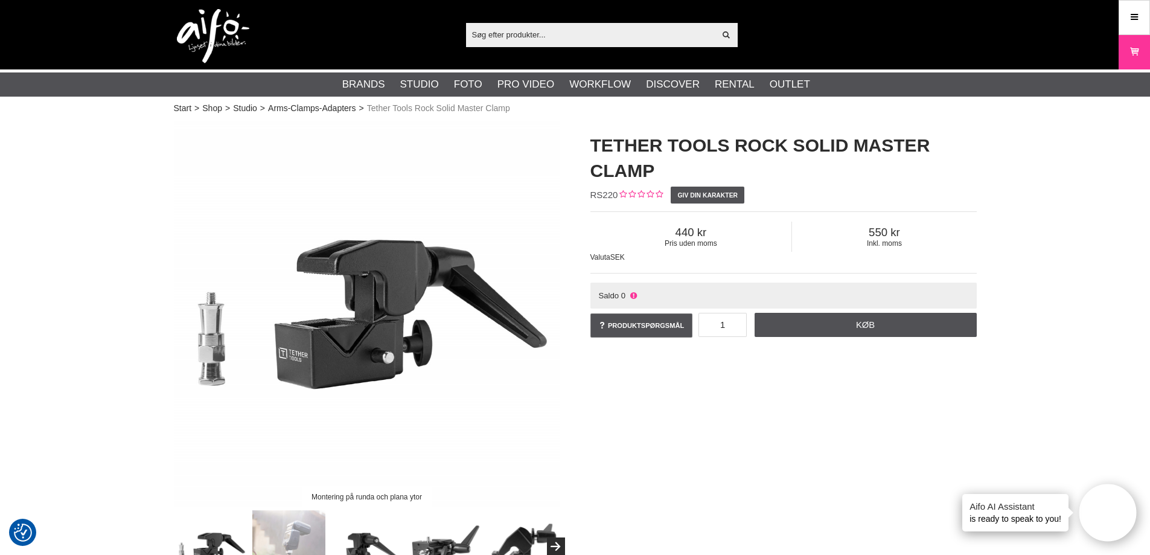
click at [633, 292] on icon at bounding box center [633, 295] width 10 height 9
click at [633, 294] on icon at bounding box center [633, 295] width 10 height 9
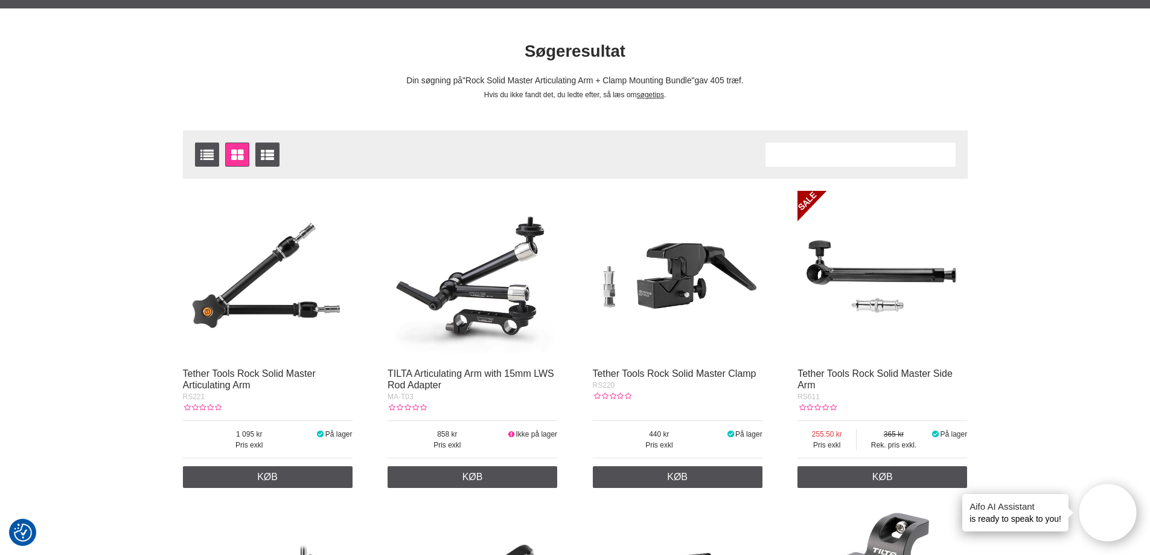
scroll to position [121, 0]
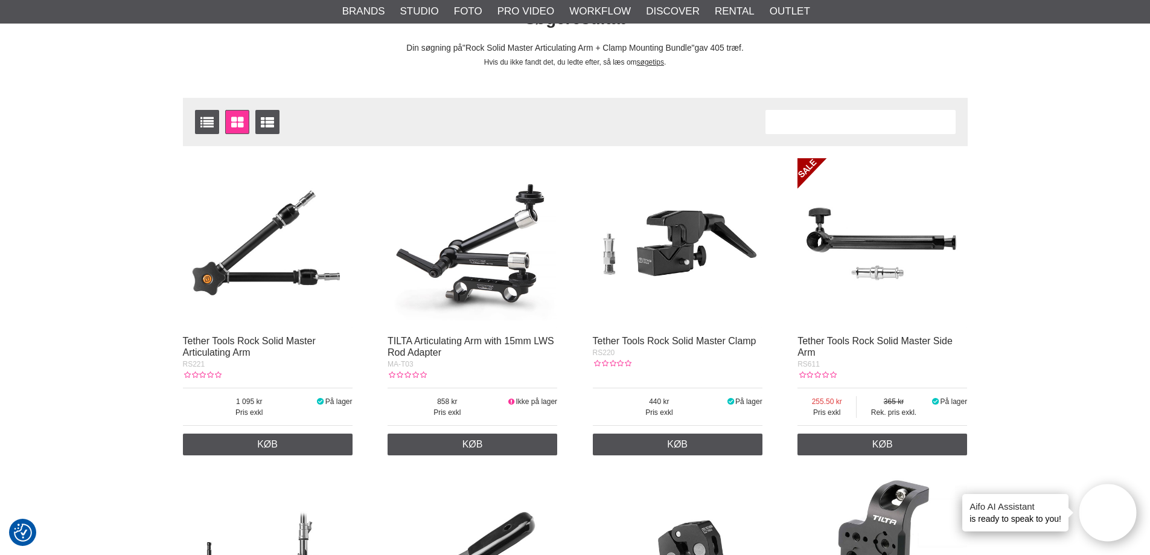
click at [246, 235] on img at bounding box center [268, 243] width 170 height 170
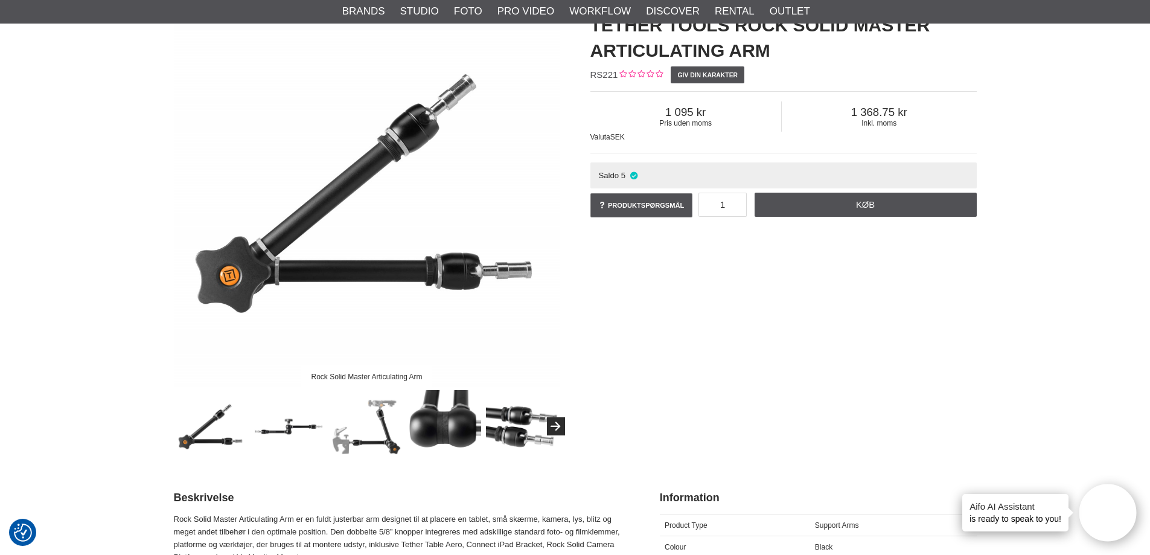
scroll to position [121, 0]
click at [779, 331] on div "Rock Solid Master Articulating Arm Tether Tools Rock Solid Master Articulating …" at bounding box center [575, 231] width 833 height 462
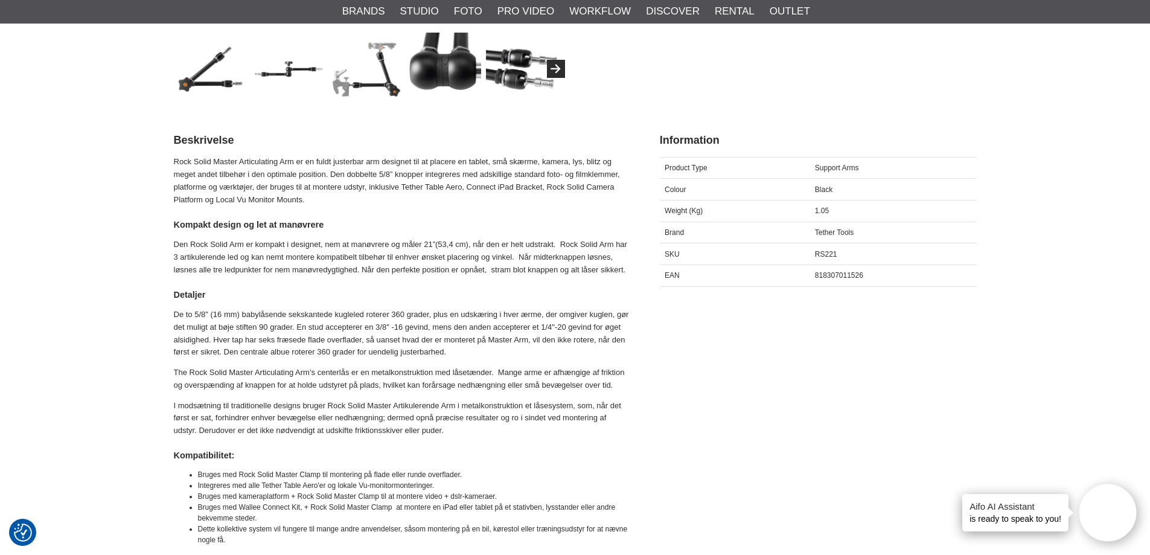
scroll to position [483, 0]
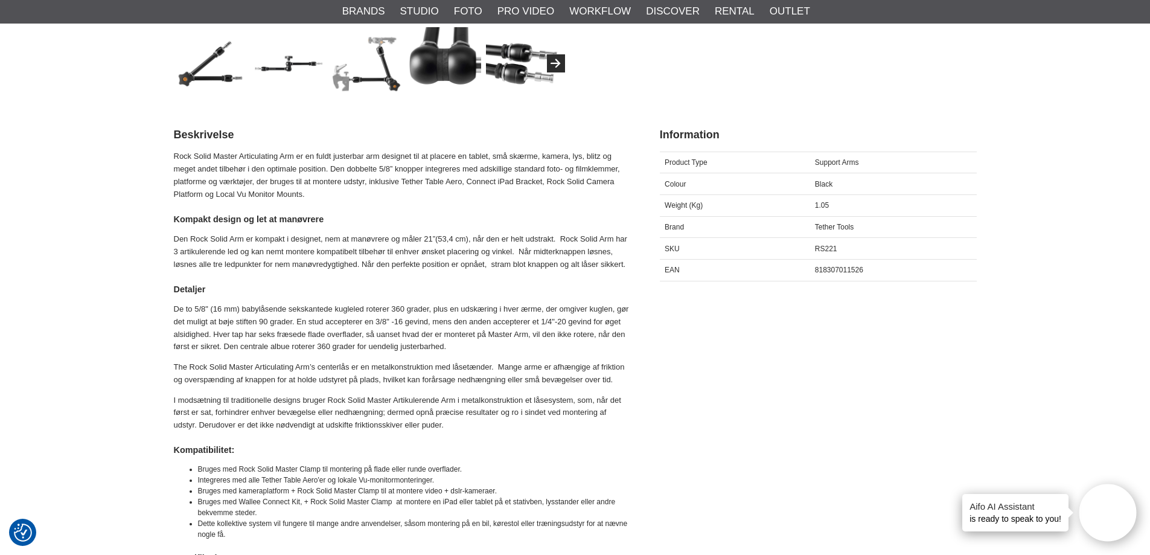
click at [461, 162] on p "Rock Solid Master Articulating Arm er en fuldt justerbar arm designet til at pl…" at bounding box center [402, 175] width 456 height 50
click at [442, 368] on p "The Rock Solid Master Articulating Arm’s centerlås er en metalkonstruktion med …" at bounding box center [402, 373] width 456 height 25
click at [180, 155] on p "Rock Solid Master Articulating Arm er en fuldt justerbar arm designet til at pl…" at bounding box center [402, 175] width 456 height 50
drag, startPoint x: 180, startPoint y: 155, endPoint x: 287, endPoint y: 153, distance: 106.9
click at [287, 153] on p "Rock Solid Master Articulating Arm er en fuldt justerbar arm designet til at pl…" at bounding box center [402, 175] width 456 height 50
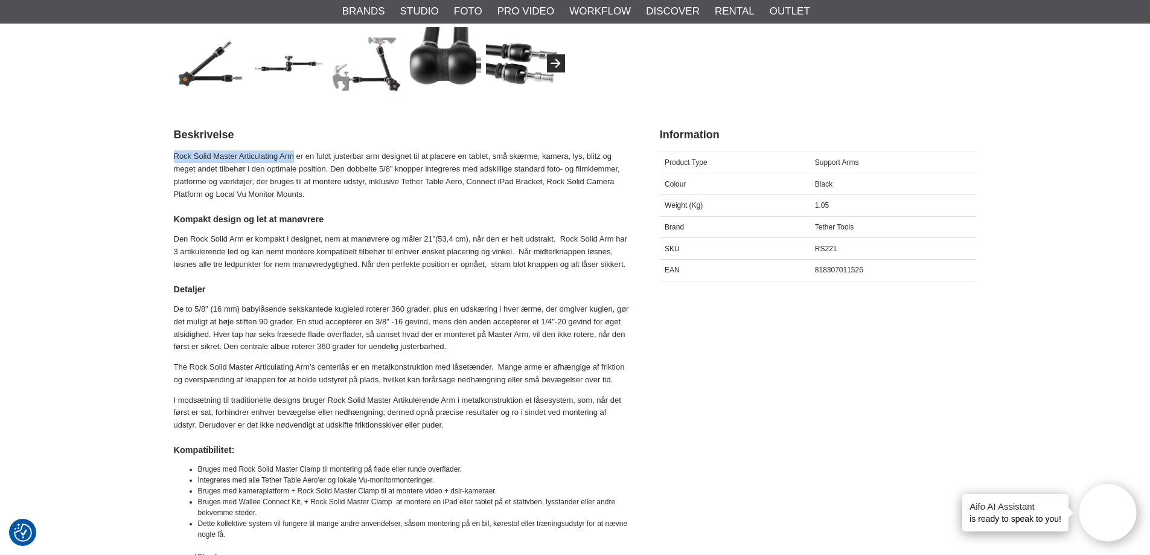
copy p "Rock Solid Master Articulating Arm"
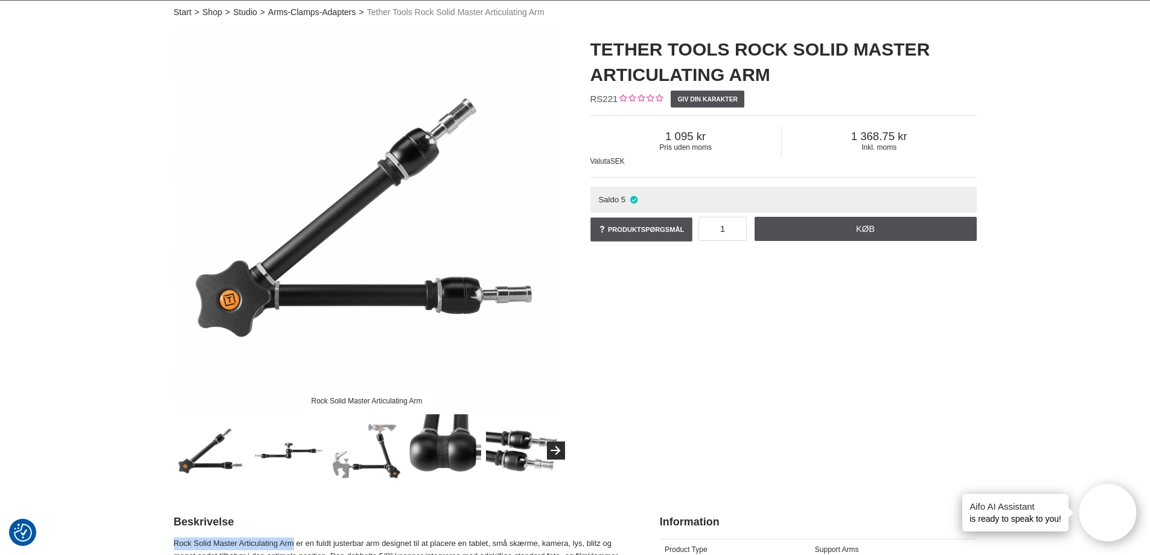
scroll to position [0, 0]
